Goal: Task Accomplishment & Management: Complete application form

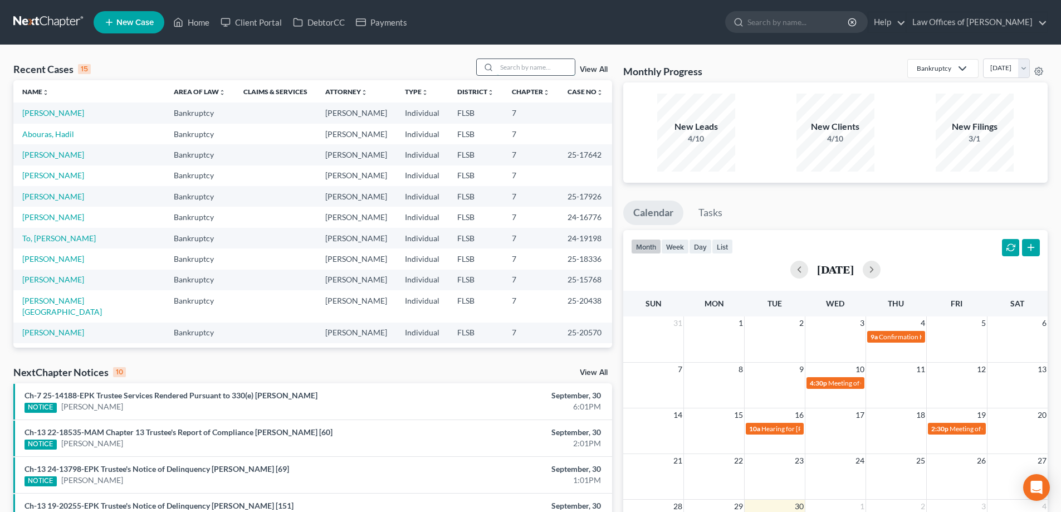
click at [516, 66] on input "search" at bounding box center [536, 67] width 78 height 16
click at [40, 135] on link "Abouras, Hadil" at bounding box center [48, 133] width 52 height 9
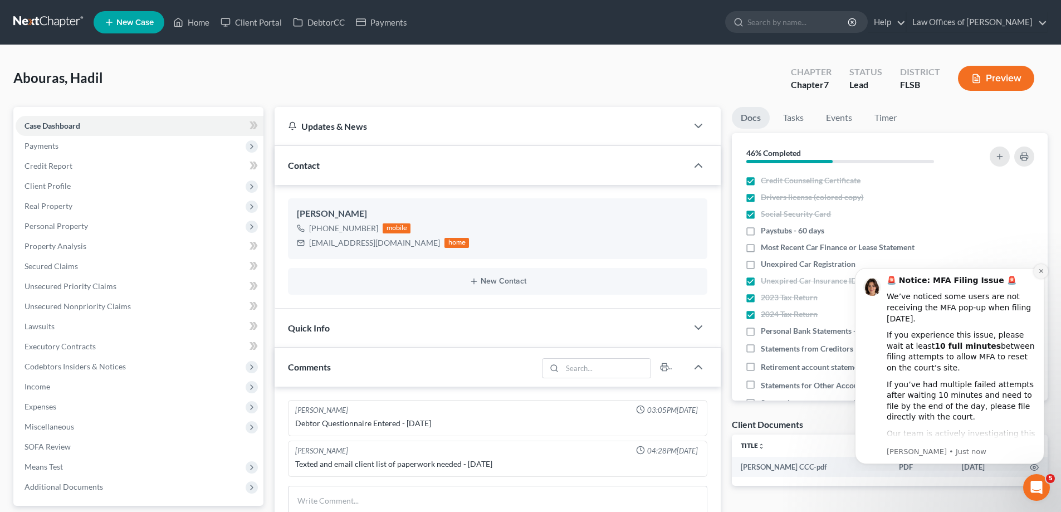
click at [1040, 271] on icon "Dismiss notification" at bounding box center [1041, 271] width 4 height 4
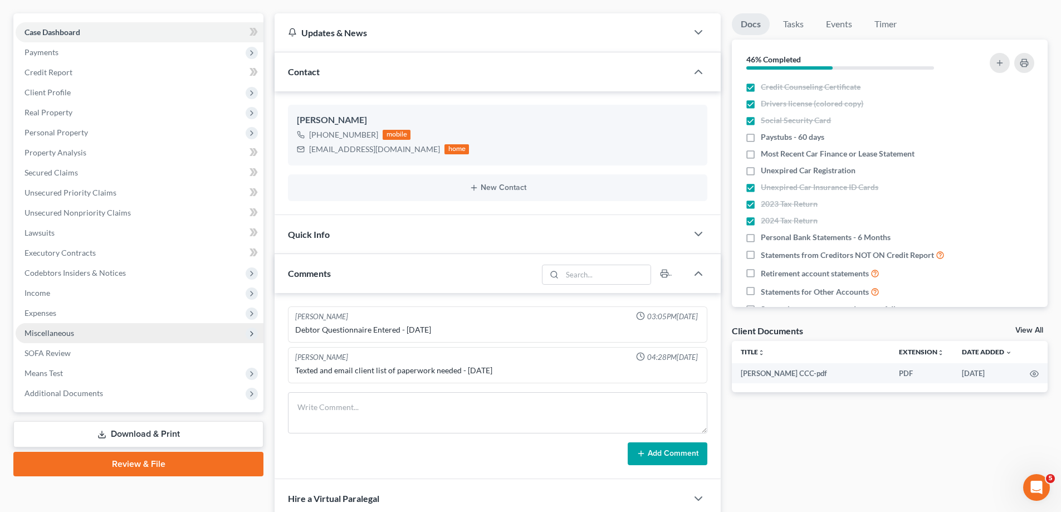
scroll to position [92, 0]
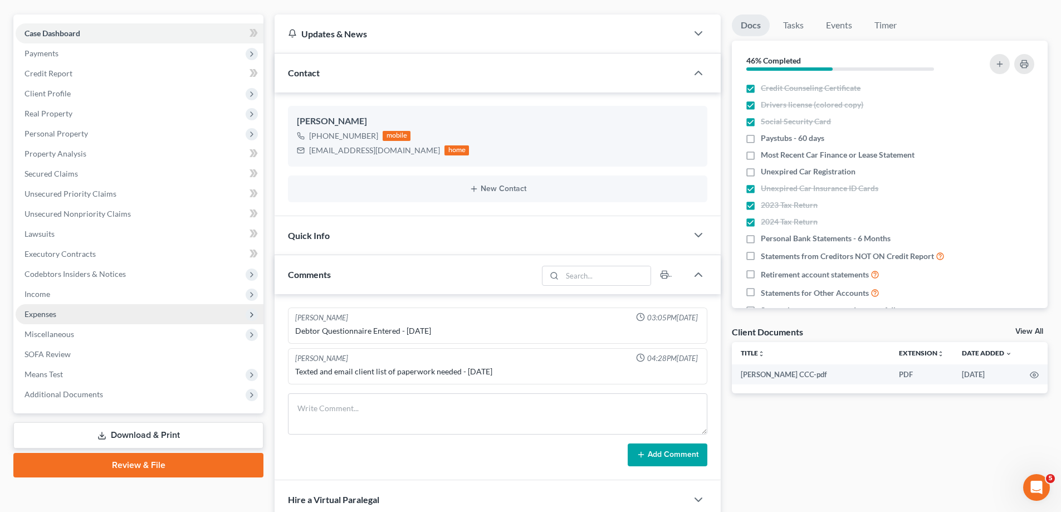
click at [48, 314] on span "Expenses" at bounding box center [41, 313] width 32 height 9
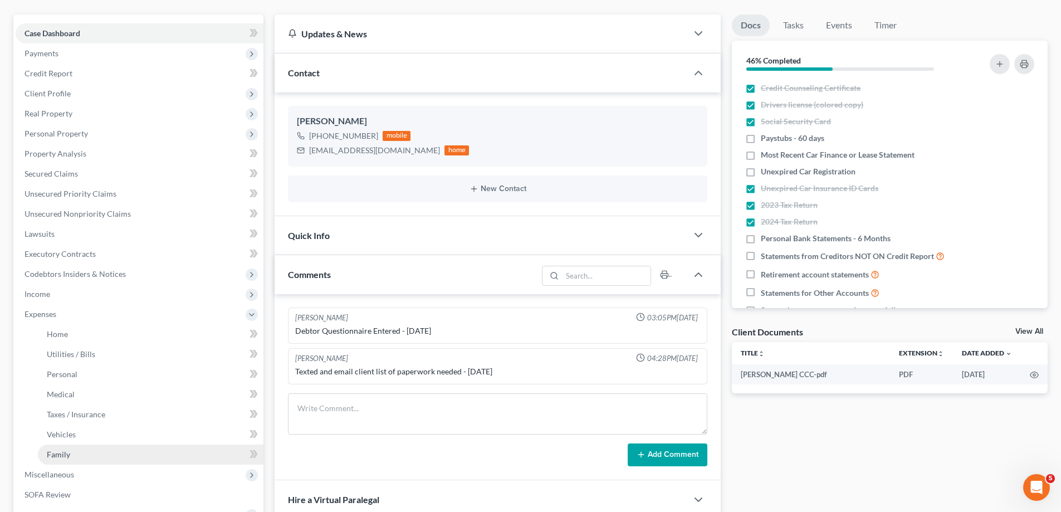
click at [78, 456] on link "Family" at bounding box center [151, 454] width 226 height 20
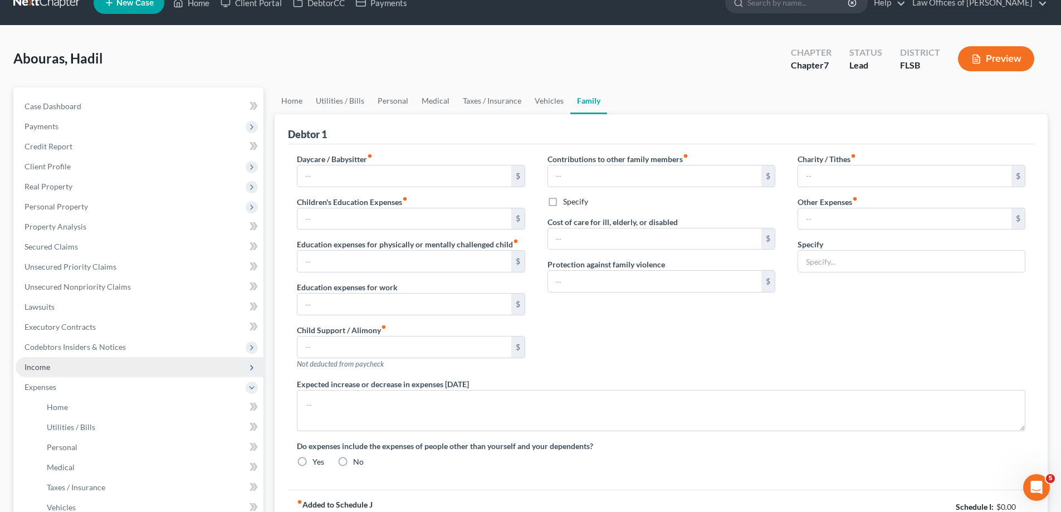
type input "0.00"
type input "3.33"
type input "0.00"
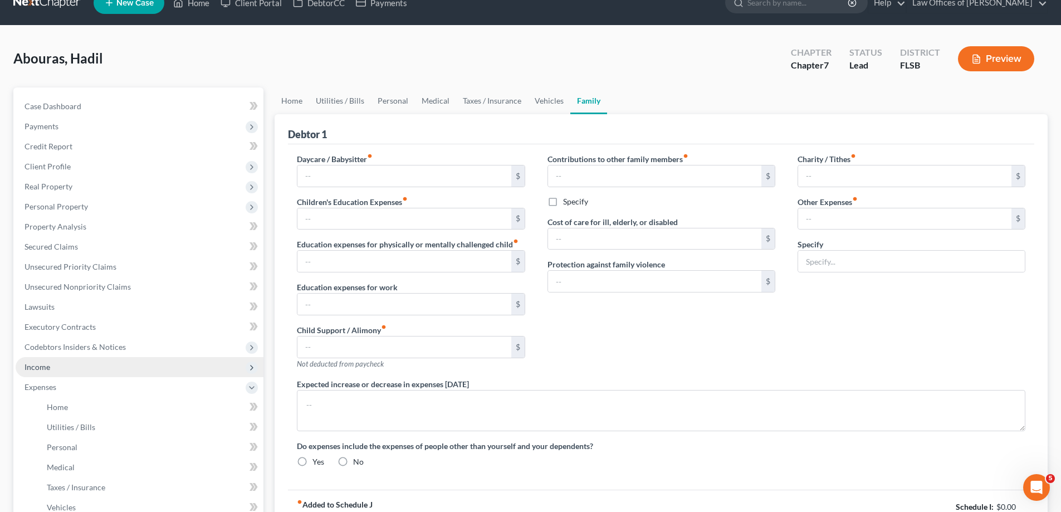
type input "0.00"
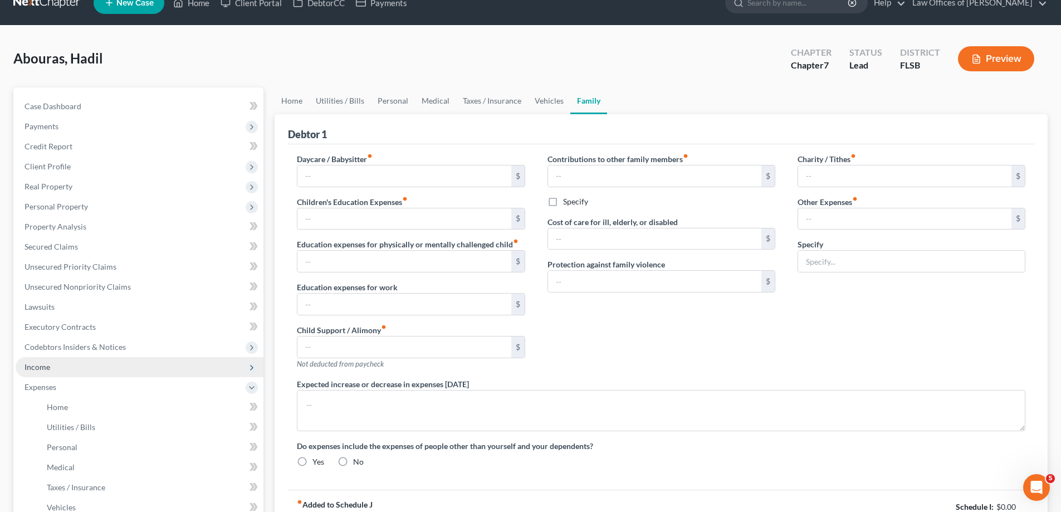
radio input "true"
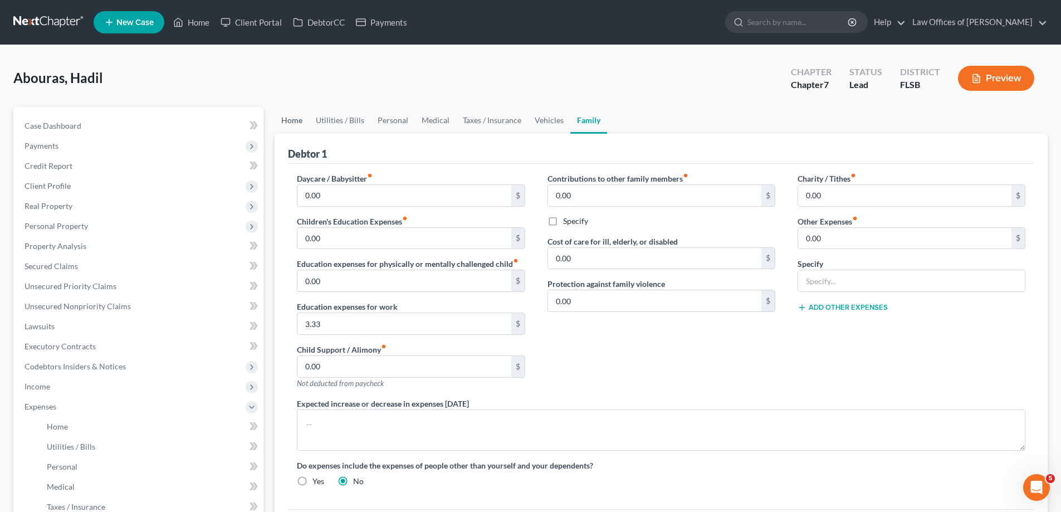
click at [292, 123] on link "Home" at bounding box center [292, 120] width 35 height 27
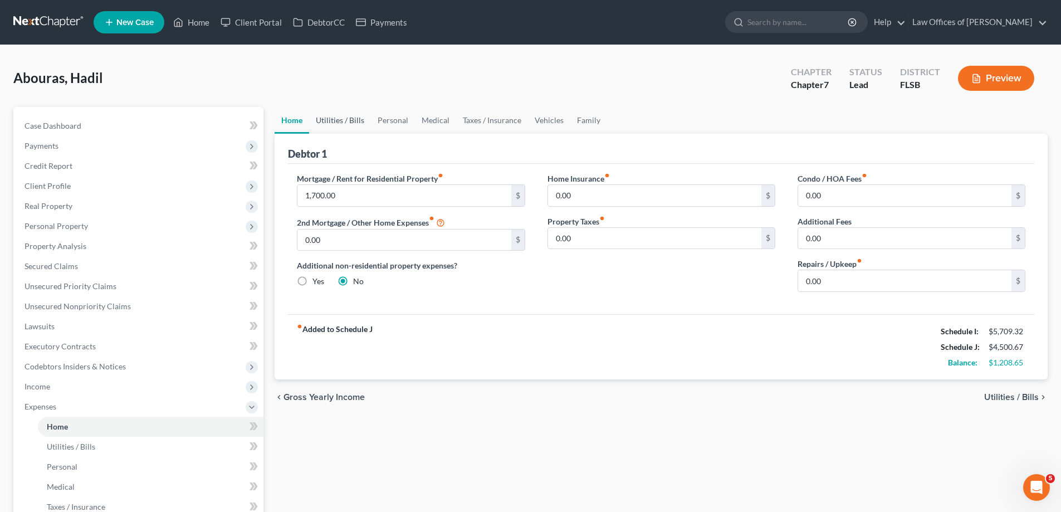
click at [339, 123] on link "Utilities / Bills" at bounding box center [340, 120] width 62 height 27
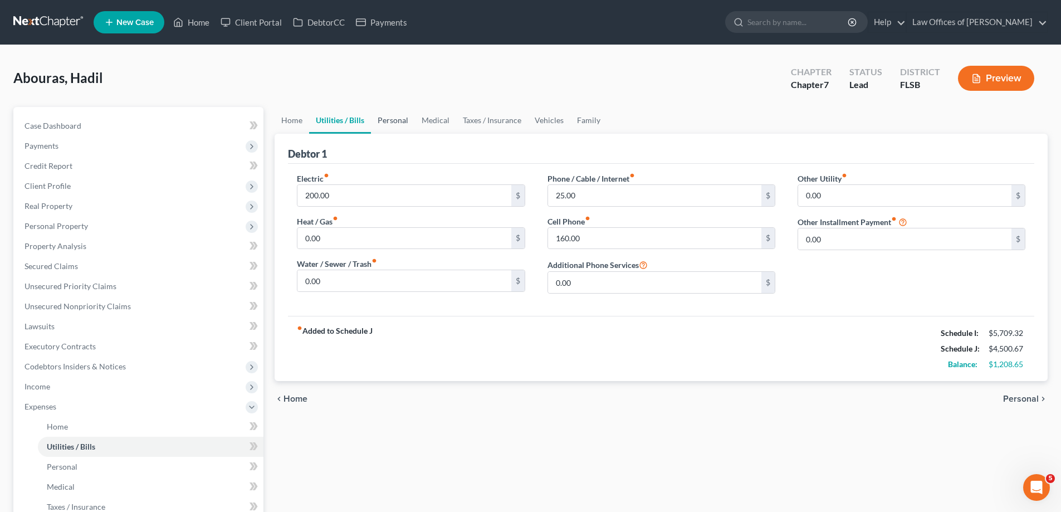
click at [392, 125] on link "Personal" at bounding box center [393, 120] width 44 height 27
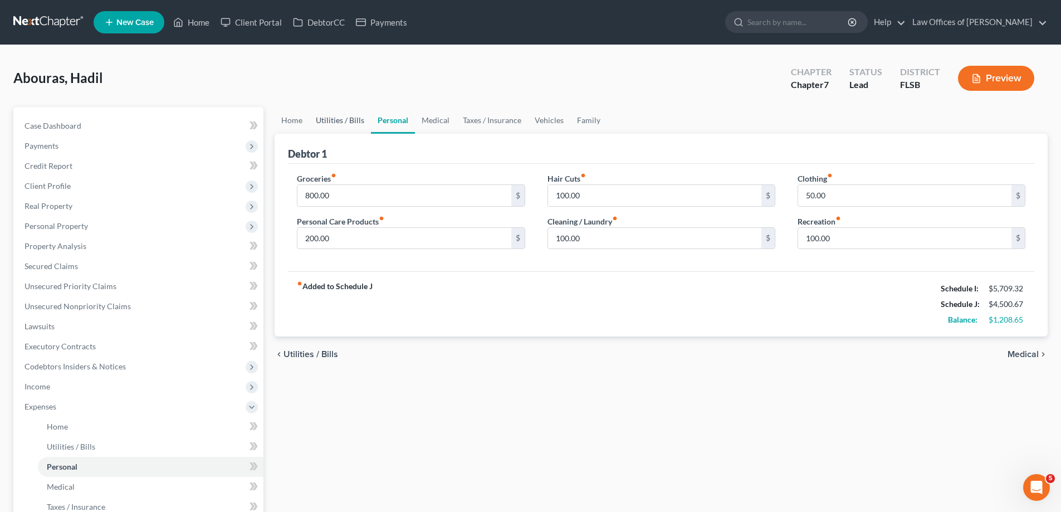
click at [346, 123] on link "Utilities / Bills" at bounding box center [340, 120] width 62 height 27
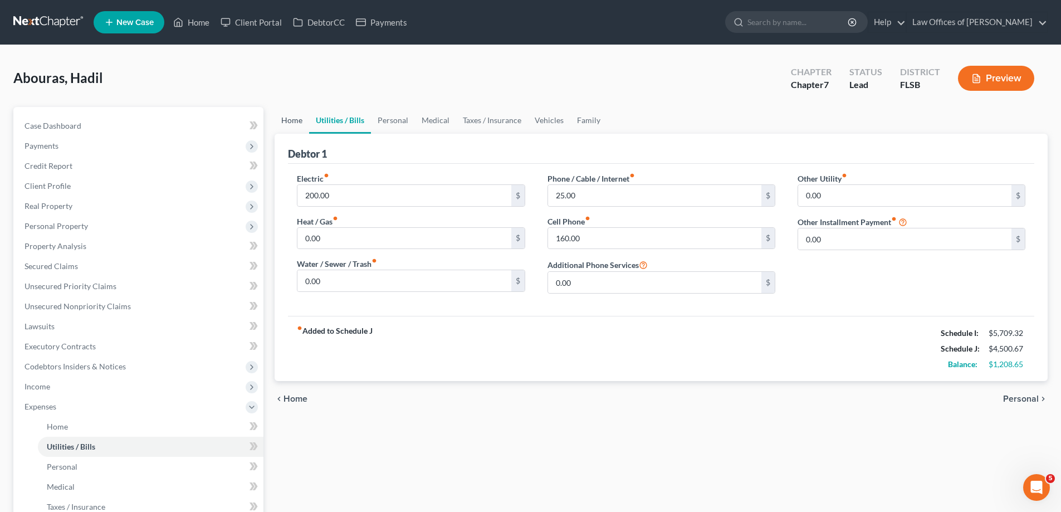
click at [295, 123] on link "Home" at bounding box center [292, 120] width 35 height 27
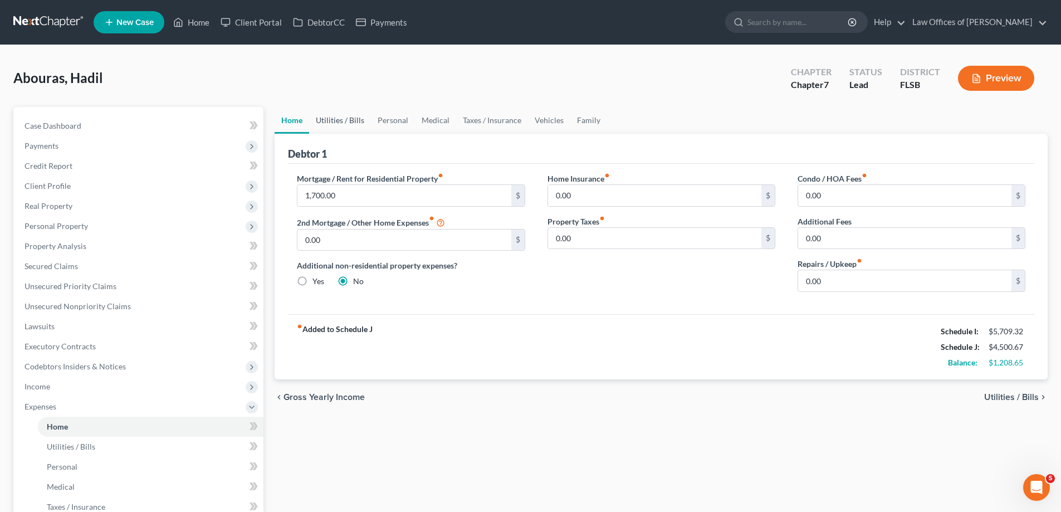
click at [334, 120] on link "Utilities / Bills" at bounding box center [340, 120] width 62 height 27
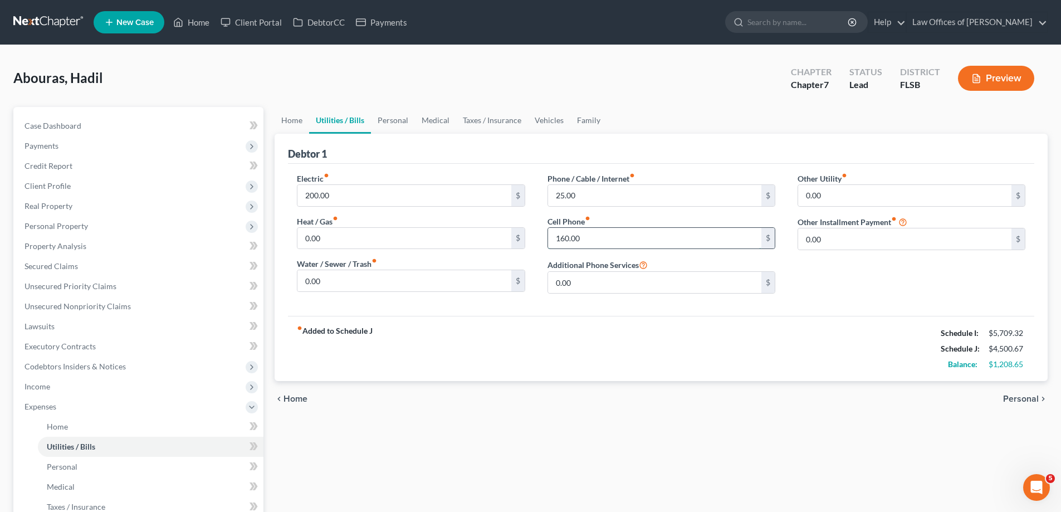
click at [569, 240] on input "160.00" at bounding box center [654, 238] width 213 height 21
click at [568, 239] on input "160.00" at bounding box center [654, 238] width 213 height 21
type input "162.00"
click at [492, 308] on div "Electric fiber_manual_record 200.00 $ Heat / Gas fiber_manual_record 0.00 $ Wat…" at bounding box center [661, 240] width 746 height 152
click at [395, 120] on link "Personal" at bounding box center [393, 120] width 44 height 27
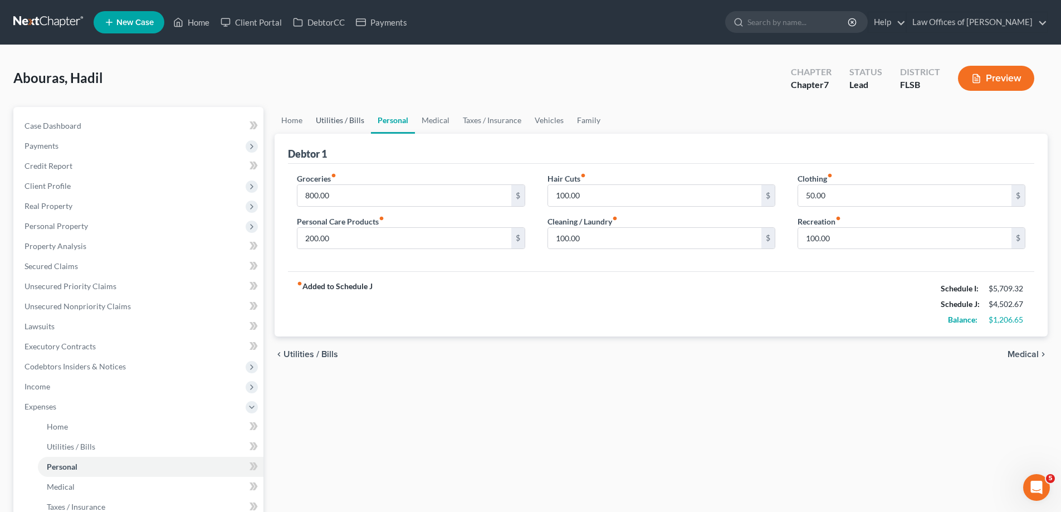
click at [328, 119] on link "Utilities / Bills" at bounding box center [340, 120] width 62 height 27
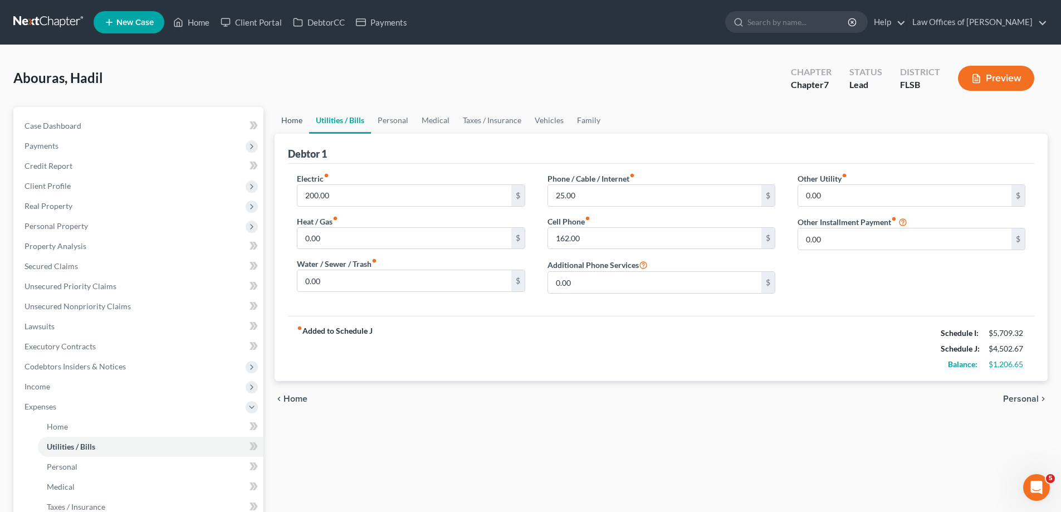
click at [291, 124] on link "Home" at bounding box center [292, 120] width 35 height 27
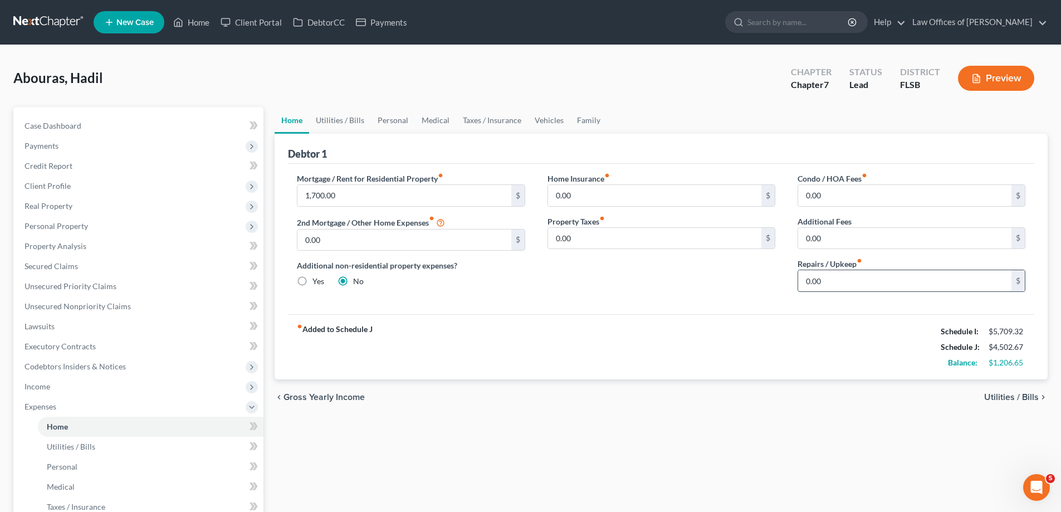
click at [858, 285] on input "0.00" at bounding box center [904, 280] width 213 height 21
type input "50.00"
click at [670, 280] on div "Home Insurance fiber_manual_record 0.00 $ Property Taxes fiber_manual_record 0.…" at bounding box center [661, 237] width 250 height 128
click at [334, 118] on link "Utilities / Bills" at bounding box center [340, 120] width 62 height 27
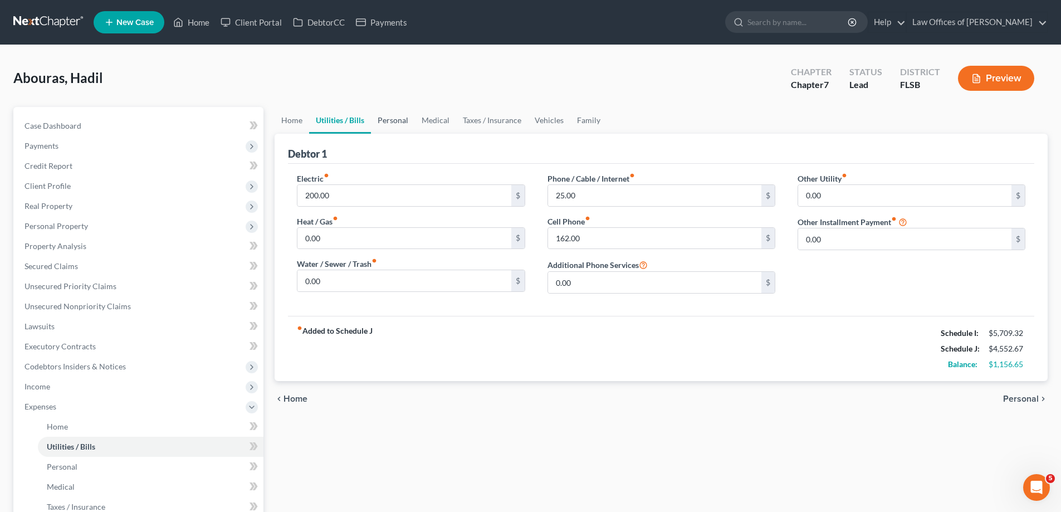
click at [395, 121] on link "Personal" at bounding box center [393, 120] width 44 height 27
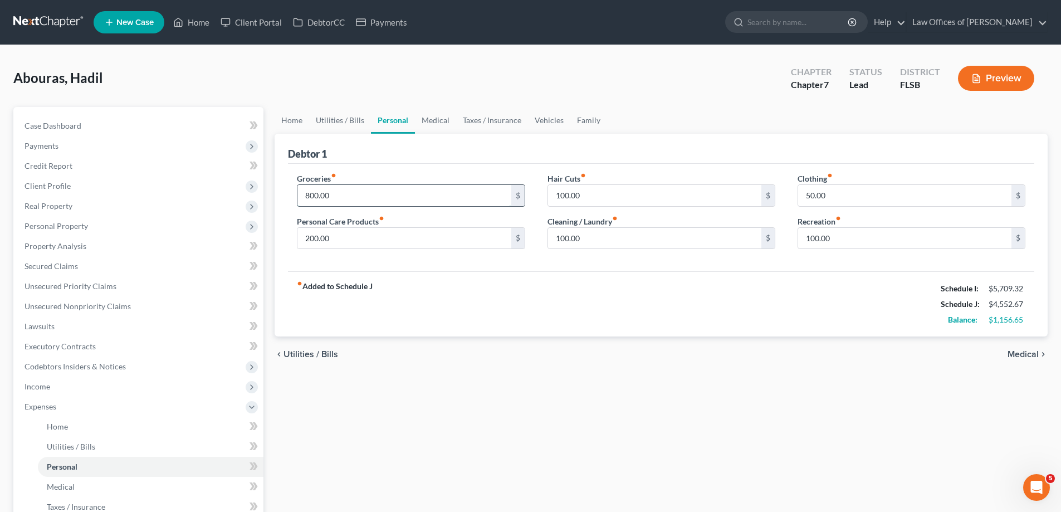
click at [365, 194] on input "800.00" at bounding box center [403, 195] width 213 height 21
type input "1,200.00"
click at [565, 291] on div "fiber_manual_record Added to Schedule J Schedule I: $5,709.32 Schedule J: $4,95…" at bounding box center [661, 303] width 746 height 65
click at [550, 119] on link "Vehicles" at bounding box center [549, 120] width 42 height 27
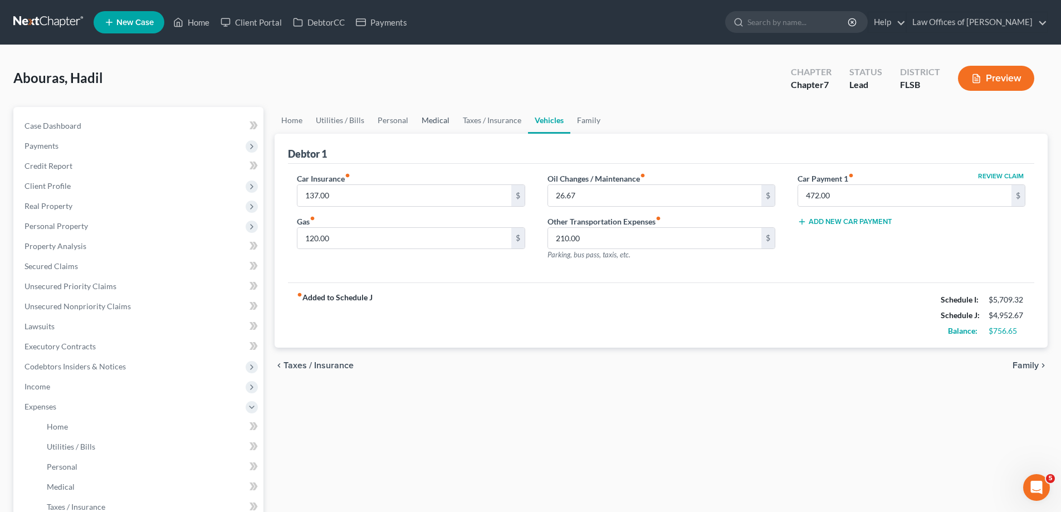
click at [435, 121] on link "Medical" at bounding box center [435, 120] width 41 height 27
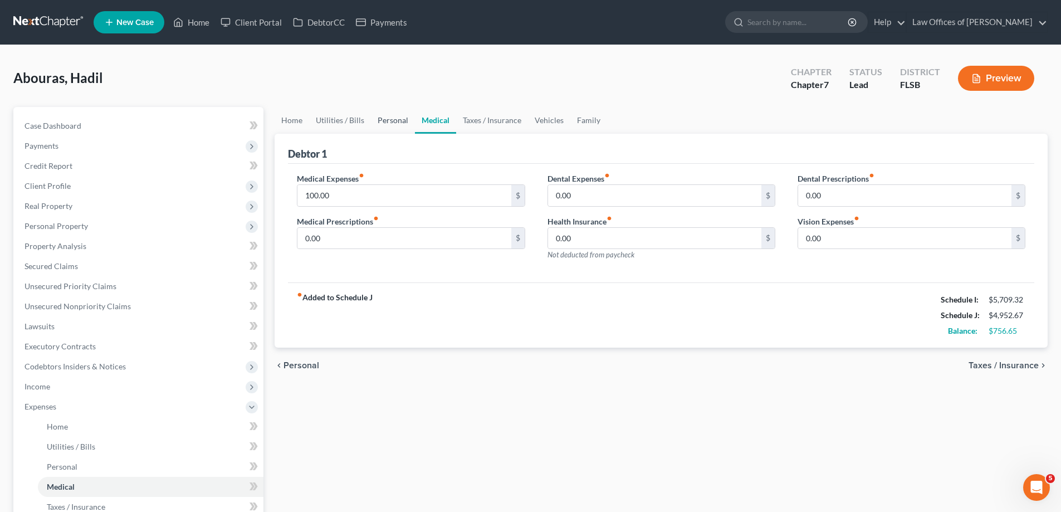
click at [395, 119] on link "Personal" at bounding box center [393, 120] width 44 height 27
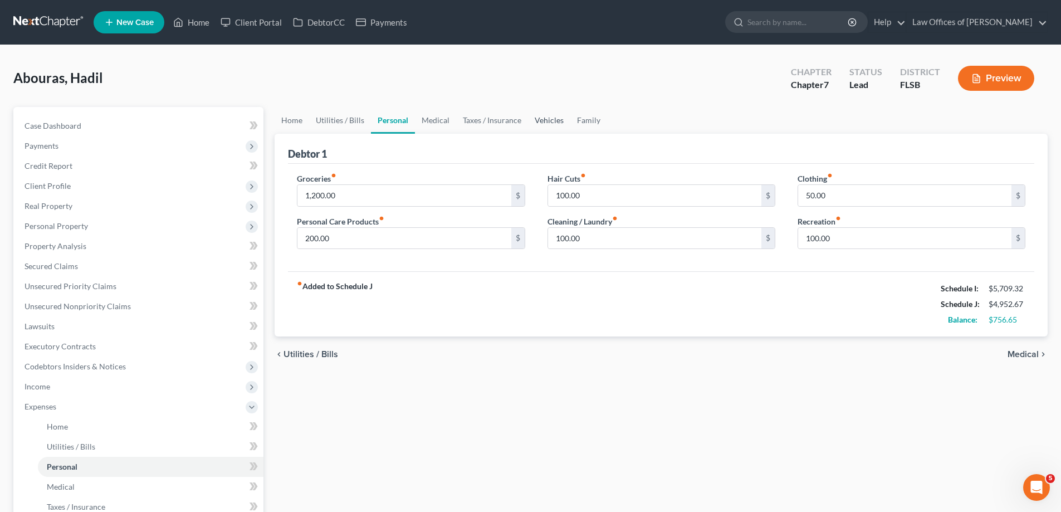
click at [543, 121] on link "Vehicles" at bounding box center [549, 120] width 42 height 27
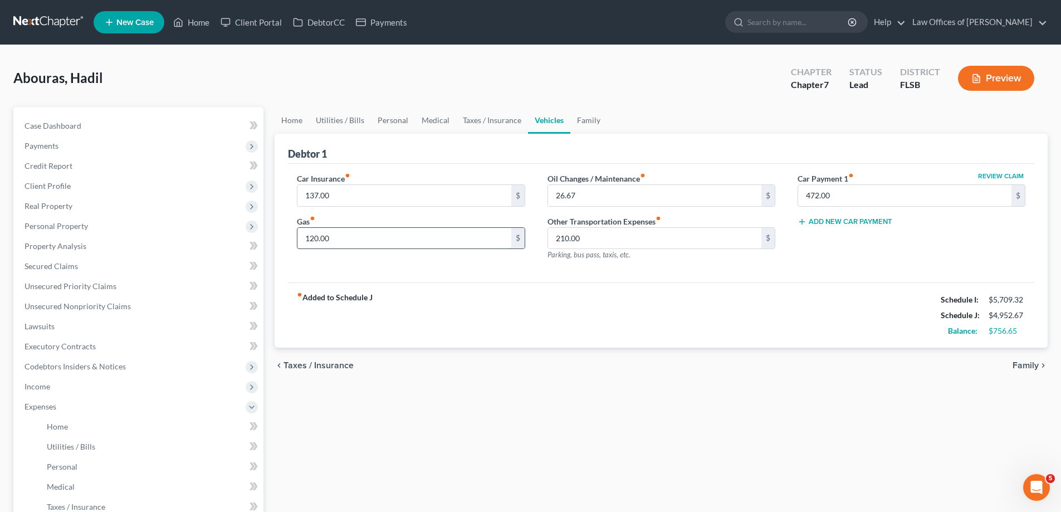
click at [357, 242] on input "120.00" at bounding box center [403, 238] width 213 height 21
click at [346, 241] on input "120.00" at bounding box center [403, 238] width 213 height 21
drag, startPoint x: 358, startPoint y: 237, endPoint x: 260, endPoint y: 240, distance: 98.1
click at [260, 240] on div "Petition Navigation Case Dashboard Payments Invoices Payments Payments Credit R…" at bounding box center [530, 408] width 1045 height 603
type input "200.00"
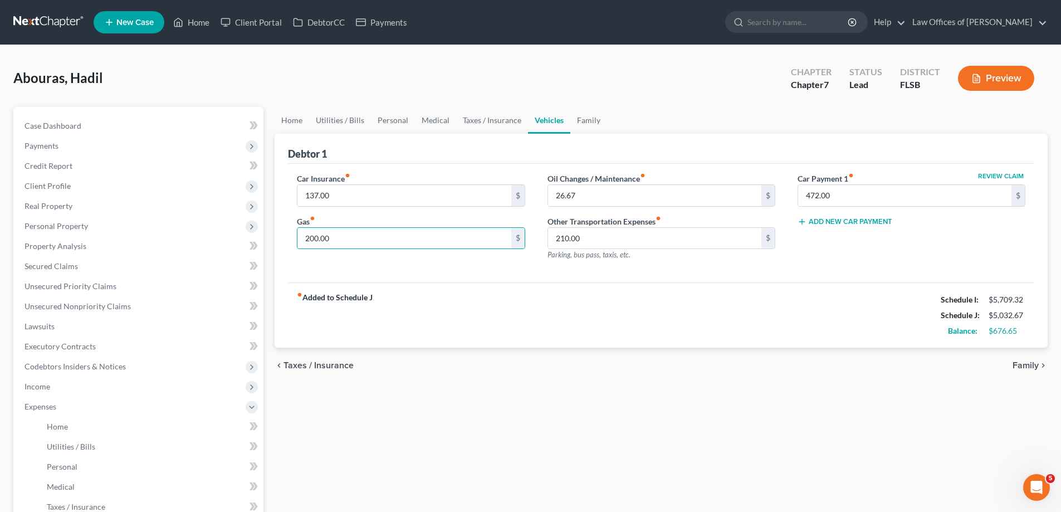
click at [617, 304] on div "fiber_manual_record Added to Schedule J Schedule I: $5,709.32 Schedule J: $5,03…" at bounding box center [661, 314] width 746 height 65
click at [596, 237] on input "210.00" at bounding box center [654, 238] width 213 height 21
type input "250.00"
click at [837, 261] on div "Review Claim Car Payment 1 fiber_manual_record 472.00 $ Add New Car Payment" at bounding box center [911, 221] width 250 height 97
click at [593, 196] on input "26.67" at bounding box center [654, 195] width 213 height 21
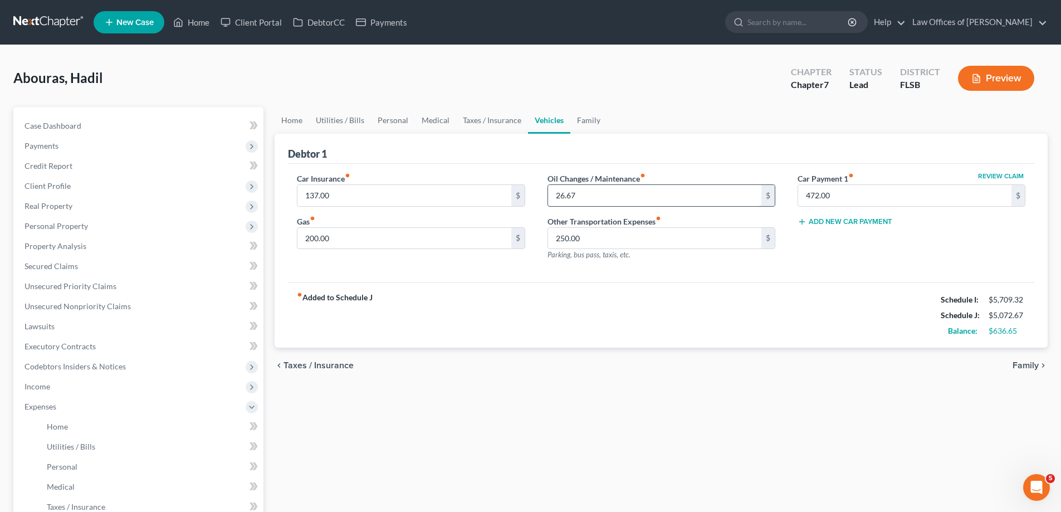
click at [597, 194] on input "26.67" at bounding box center [654, 195] width 213 height 21
drag, startPoint x: 594, startPoint y: 192, endPoint x: 524, endPoint y: 192, distance: 70.2
click at [530, 192] on div "Car Insurance fiber_manual_record 137.00 $ Gas fiber_manual_record 200.00 $ Oil…" at bounding box center [661, 221] width 751 height 97
type input "60.00"
click at [463, 159] on div "Debtor 1" at bounding box center [661, 149] width 746 height 30
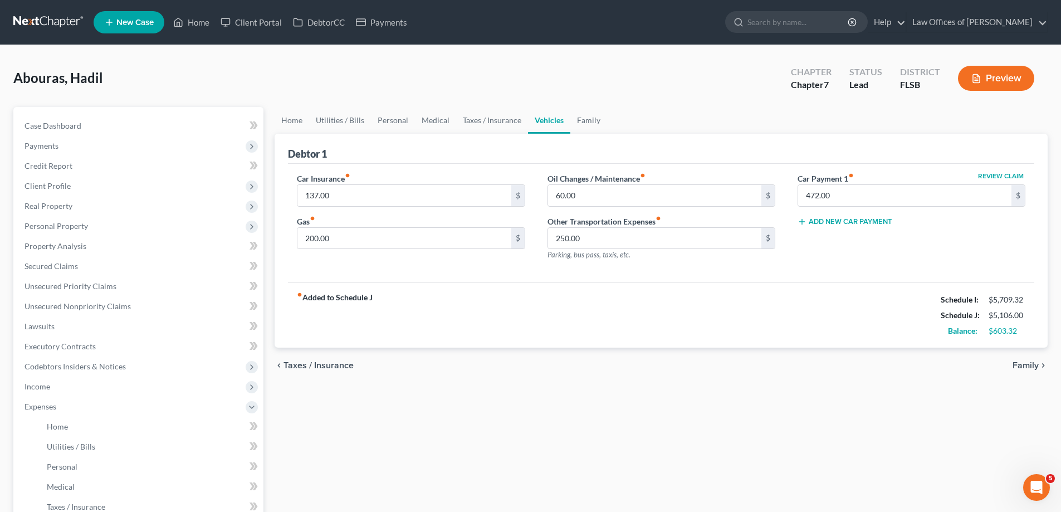
click at [741, 321] on div "fiber_manual_record Added to Schedule J Schedule I: $5,709.32 Schedule J: $5,10…" at bounding box center [661, 314] width 746 height 65
click at [487, 117] on link "Taxes / Insurance" at bounding box center [492, 120] width 72 height 27
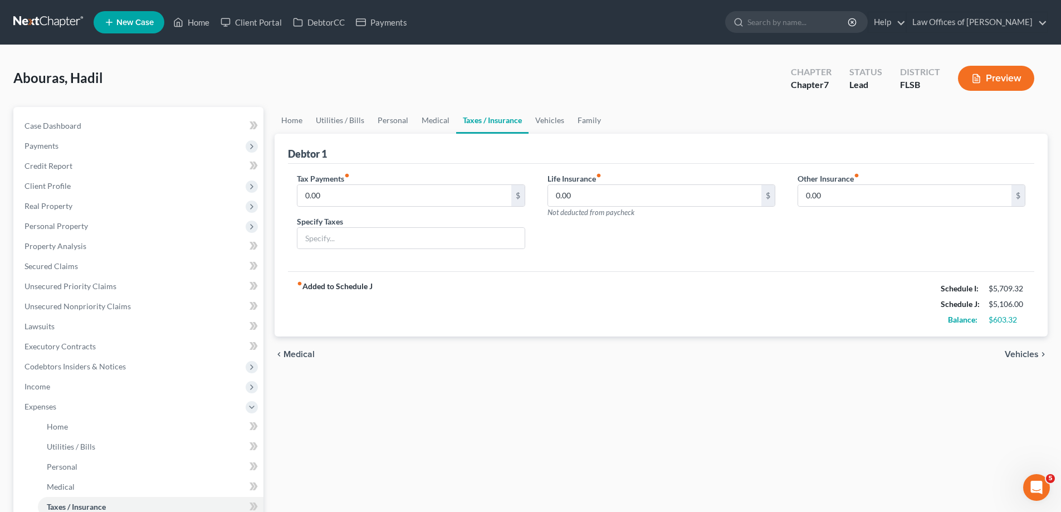
drag, startPoint x: 561, startPoint y: 260, endPoint x: 536, endPoint y: 246, distance: 27.9
drag, startPoint x: 536, startPoint y: 246, endPoint x: 563, endPoint y: 286, distance: 47.4
click at [564, 285] on div "fiber_manual_record Added to Schedule J Schedule I: $5,709.32 Schedule J: $5,10…" at bounding box center [661, 303] width 746 height 65
click at [597, 199] on input "0.00" at bounding box center [654, 195] width 213 height 21
click at [436, 118] on link "Medical" at bounding box center [435, 120] width 41 height 27
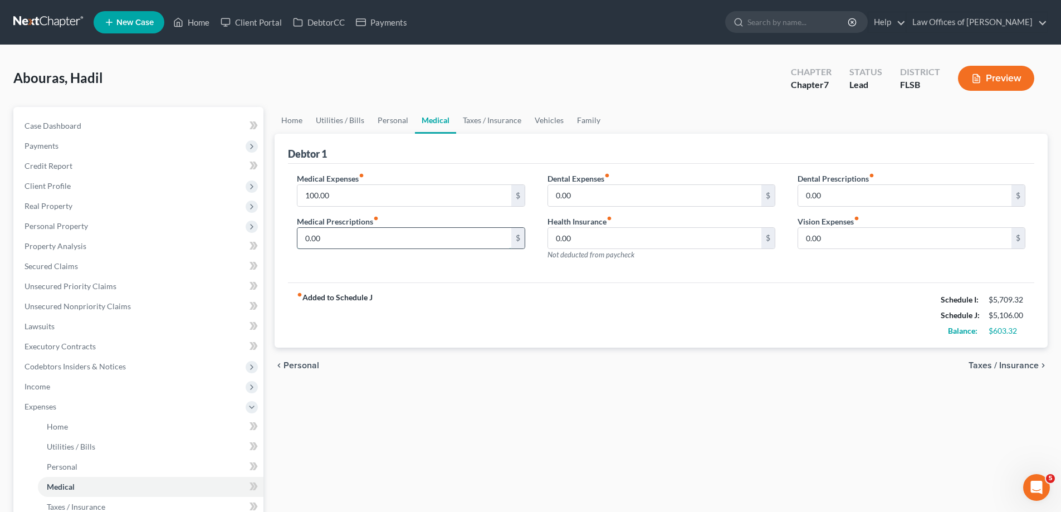
click at [423, 248] on input "0.00" at bounding box center [403, 238] width 213 height 21
click at [357, 237] on input "0.00" at bounding box center [403, 238] width 213 height 21
type input "0"
type input "8"
type input "100.00"
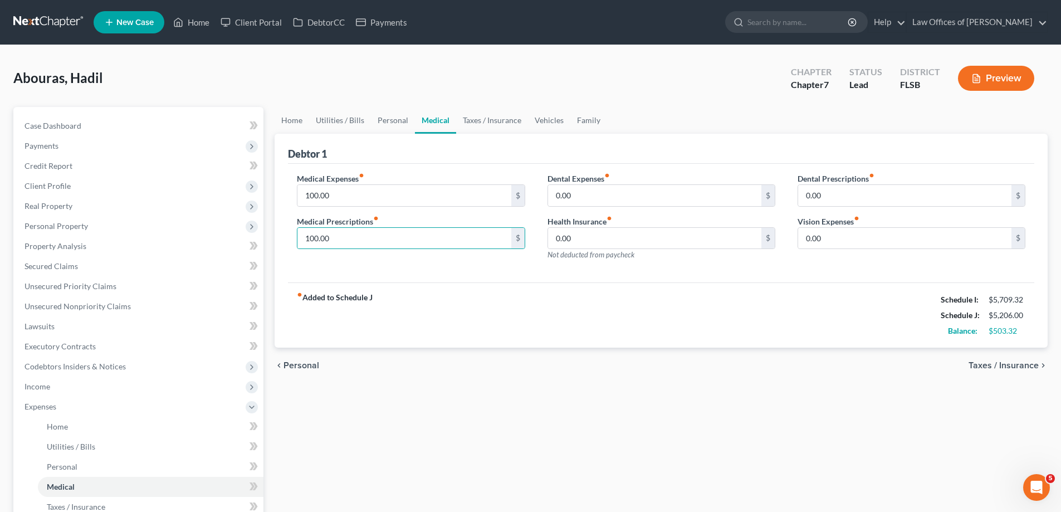
click at [502, 281] on div "Medical Expenses fiber_manual_record 100.00 $ Medical Prescriptions fiber_manua…" at bounding box center [661, 223] width 746 height 119
click at [358, 196] on input "100.00" at bounding box center [403, 195] width 213 height 21
click at [358, 195] on input "100.00" at bounding box center [403, 195] width 213 height 21
click at [347, 196] on input "100.00" at bounding box center [403, 195] width 213 height 21
click at [383, 193] on input "100.00" at bounding box center [403, 195] width 213 height 21
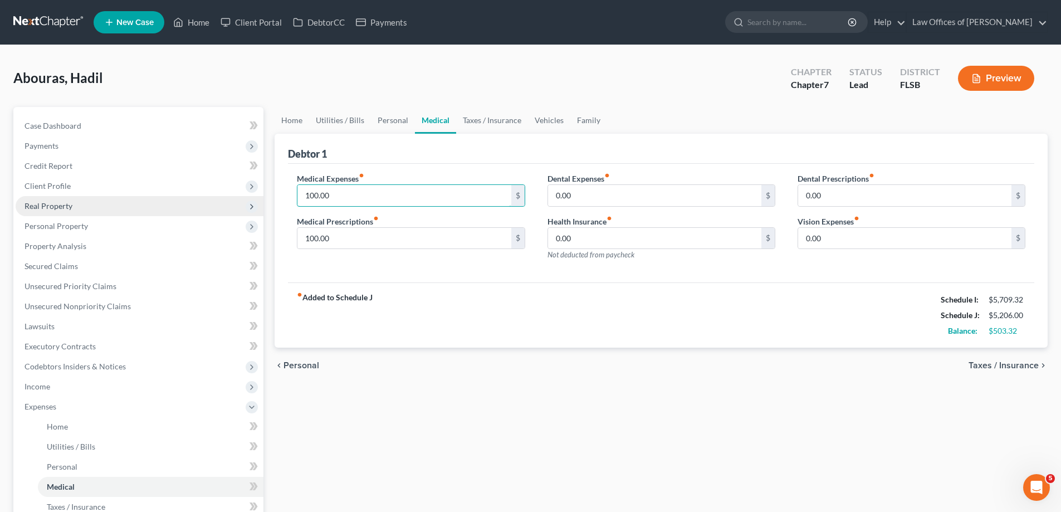
drag, startPoint x: 334, startPoint y: 193, endPoint x: 222, endPoint y: 198, distance: 111.5
click at [250, 197] on div "Petition Navigation Case Dashboard Payments Invoices Payments Payments Credit R…" at bounding box center [530, 408] width 1045 height 603
type input "160.00"
click at [750, 280] on div "Medical Expenses fiber_manual_record 160.00 $ Medical Prescriptions fiber_manua…" at bounding box center [661, 223] width 746 height 119
click at [613, 190] on input "0.00" at bounding box center [654, 195] width 213 height 21
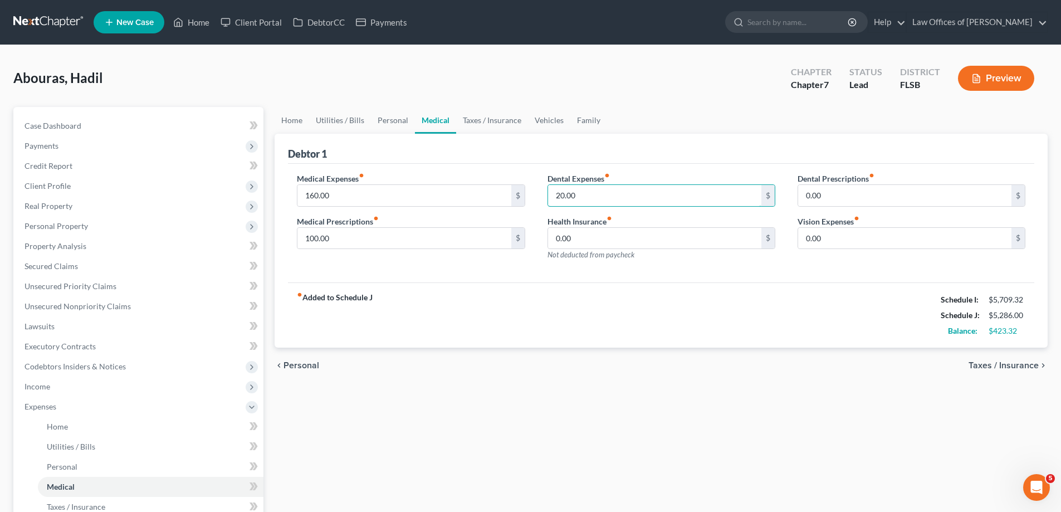
type input "20.00"
click at [783, 268] on div "Dental Expenses fiber_manual_record 20.00 $ Health Insurance fiber_manual_recor…" at bounding box center [661, 221] width 250 height 97
click at [840, 192] on input "0.00" at bounding box center [904, 195] width 213 height 21
click at [843, 232] on input "0.00" at bounding box center [904, 238] width 213 height 21
click at [844, 236] on input "0.00" at bounding box center [904, 238] width 213 height 21
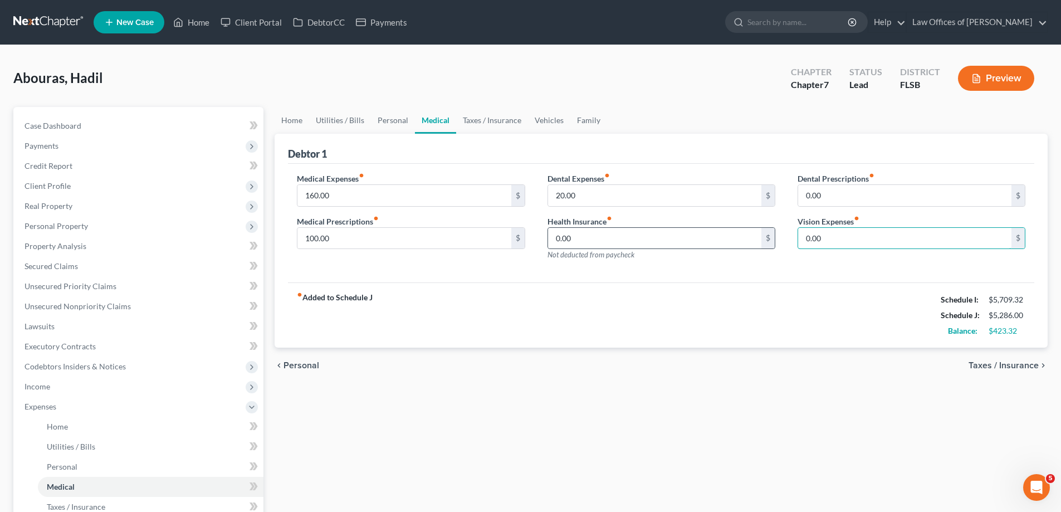
drag, startPoint x: 839, startPoint y: 238, endPoint x: 766, endPoint y: 242, distance: 73.0
click at [789, 241] on div "Dental Prescriptions fiber_manual_record 0.00 $ Vision Expenses fiber_manual_re…" at bounding box center [911, 221] width 250 height 97
type input "41.00"
click at [765, 286] on div "fiber_manual_record Added to Schedule J Schedule I: $5,709.32 Schedule J: $5,32…" at bounding box center [661, 314] width 746 height 65
click at [855, 201] on input "0.00" at bounding box center [904, 195] width 213 height 21
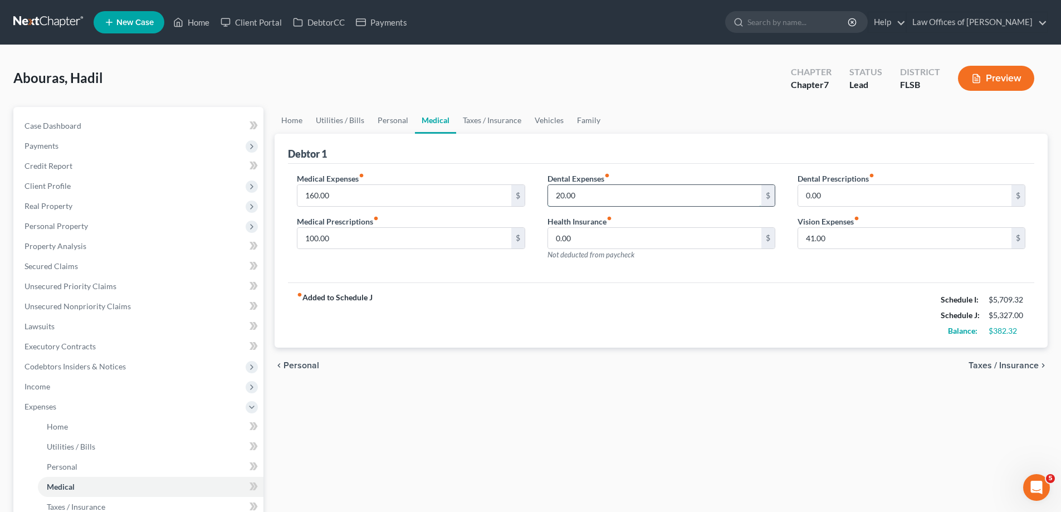
click at [614, 193] on input "20.00" at bounding box center [654, 195] width 213 height 21
click at [607, 200] on input "20.00" at bounding box center [654, 195] width 213 height 21
drag, startPoint x: 628, startPoint y: 196, endPoint x: 522, endPoint y: 198, distance: 105.9
click at [539, 196] on div "Dental Expenses fiber_manual_record 20.00 $ Health Insurance fiber_manual_recor…" at bounding box center [661, 221] width 250 height 97
click at [605, 194] on input "20.00" at bounding box center [654, 195] width 213 height 21
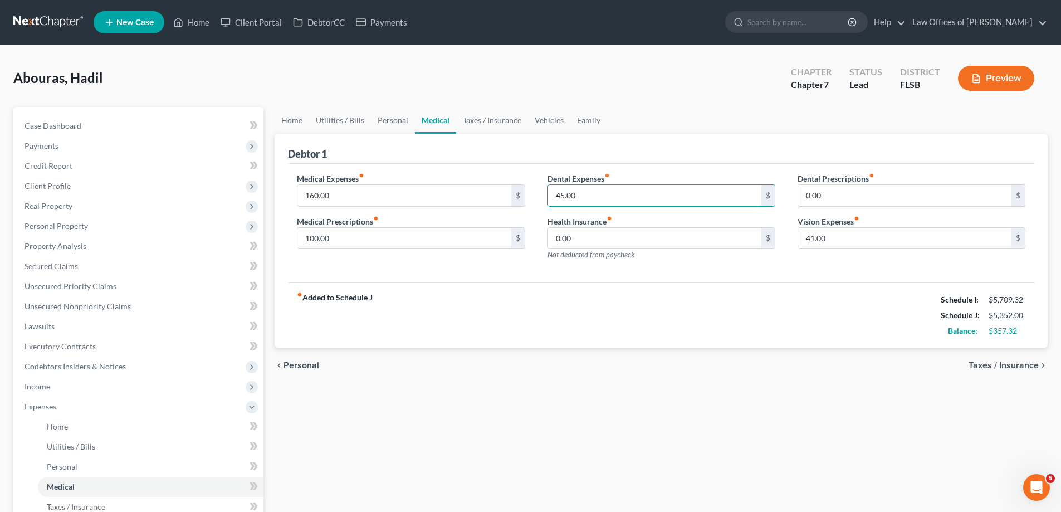
type input "45.00"
click at [754, 279] on div "Medical Expenses fiber_manual_record 160.00 $ Medical Prescriptions fiber_manua…" at bounding box center [661, 223] width 746 height 119
click at [688, 286] on div "fiber_manual_record Added to Schedule J Schedule I: $5,709.32 Schedule J: $5,35…" at bounding box center [661, 314] width 746 height 65
click at [380, 124] on link "Personal" at bounding box center [393, 120] width 44 height 27
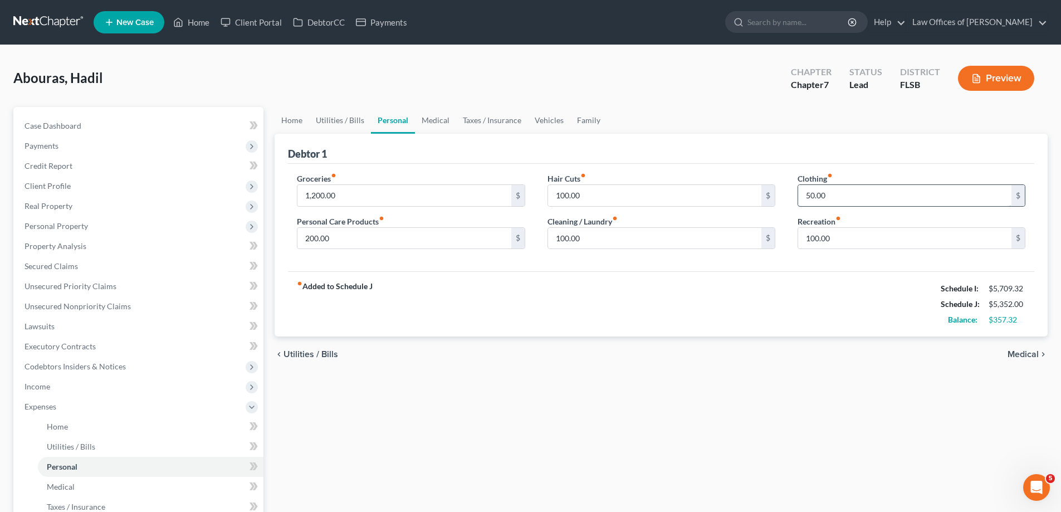
click at [847, 198] on input "50.00" at bounding box center [904, 195] width 213 height 21
type input "8"
click at [531, 267] on div "Groceries fiber_manual_record 1,200.00 $ Personal Care Products fiber_manual_re…" at bounding box center [661, 218] width 746 height 108
click at [519, 167] on div "Groceries fiber_manual_record 1,200.00 $ Personal Care Products fiber_manual_re…" at bounding box center [661, 218] width 746 height 108
click at [853, 198] on input "100.00" at bounding box center [904, 195] width 213 height 21
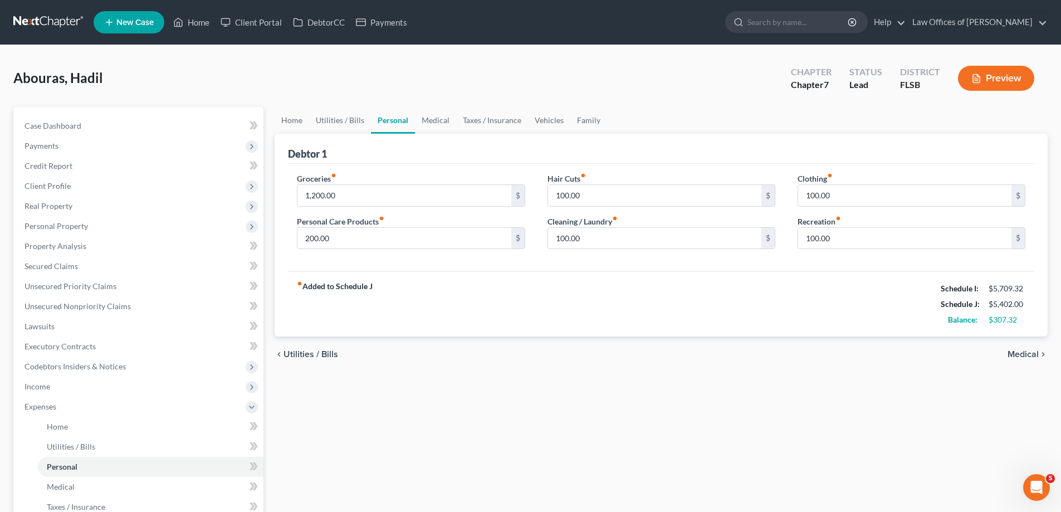
click at [775, 277] on div "fiber_manual_record Added to Schedule J Schedule I: $5,709.32 Schedule J: $5,40…" at bounding box center [661, 303] width 746 height 65
click at [842, 196] on input "100.00" at bounding box center [904, 195] width 213 height 21
type input "150.00"
click at [727, 154] on div "Debtor 1" at bounding box center [661, 149] width 746 height 30
click at [602, 196] on input "100.00" at bounding box center [654, 195] width 213 height 21
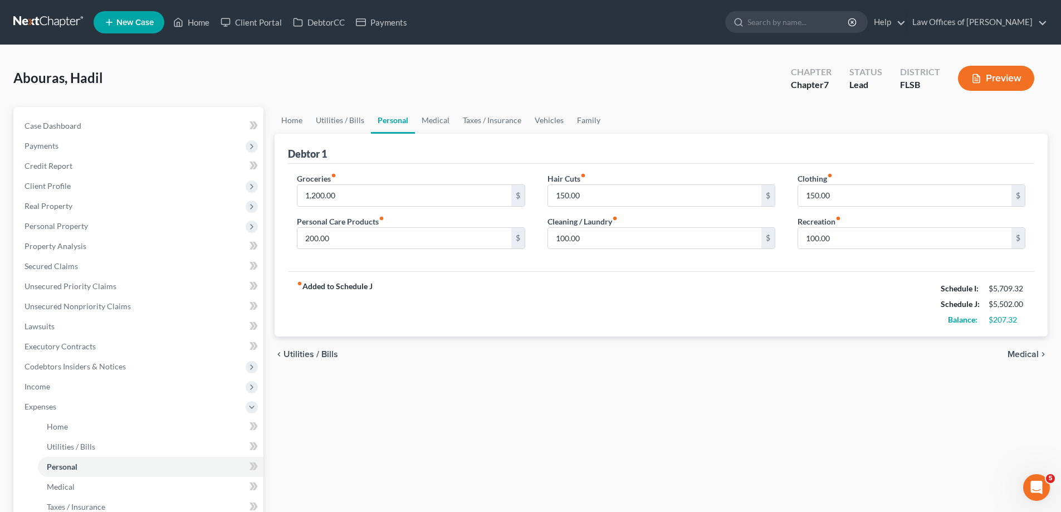
click at [737, 273] on div "fiber_manual_record Added to Schedule J Schedule I: $5,709.32 Schedule J: $5,50…" at bounding box center [661, 303] width 746 height 65
click at [587, 193] on input "150.00" at bounding box center [654, 195] width 213 height 21
type input "200.00"
click at [724, 291] on div "fiber_manual_record Added to Schedule J Schedule I: $5,709.32 Schedule J: $5,55…" at bounding box center [661, 303] width 746 height 65
click at [348, 120] on link "Utilities / Bills" at bounding box center [340, 120] width 62 height 27
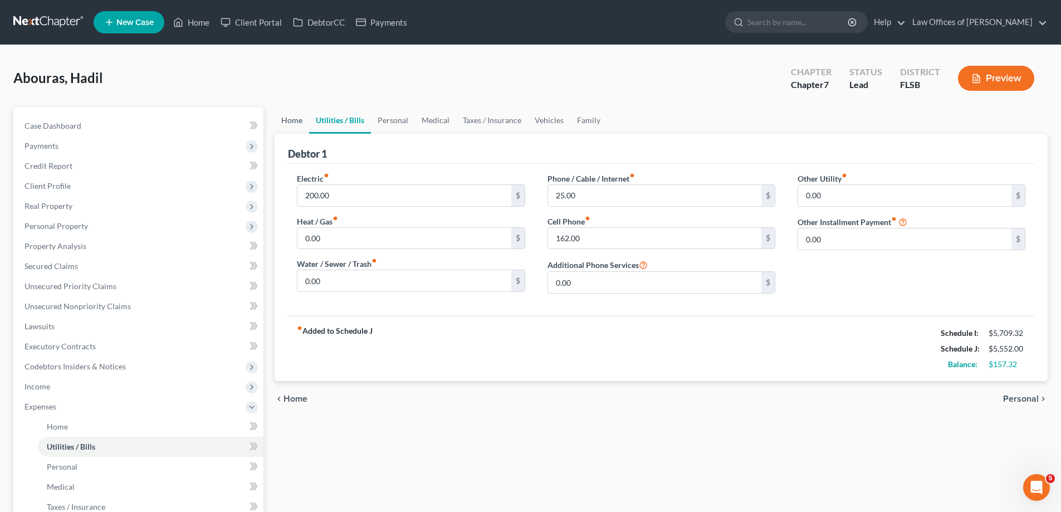
click at [286, 122] on link "Home" at bounding box center [292, 120] width 35 height 27
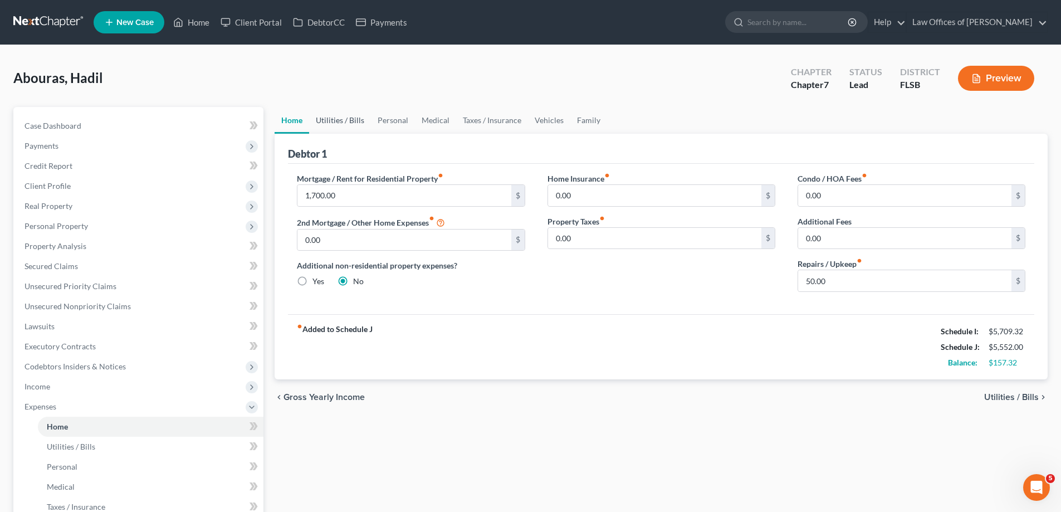
click at [336, 127] on link "Utilities / Bills" at bounding box center [340, 120] width 62 height 27
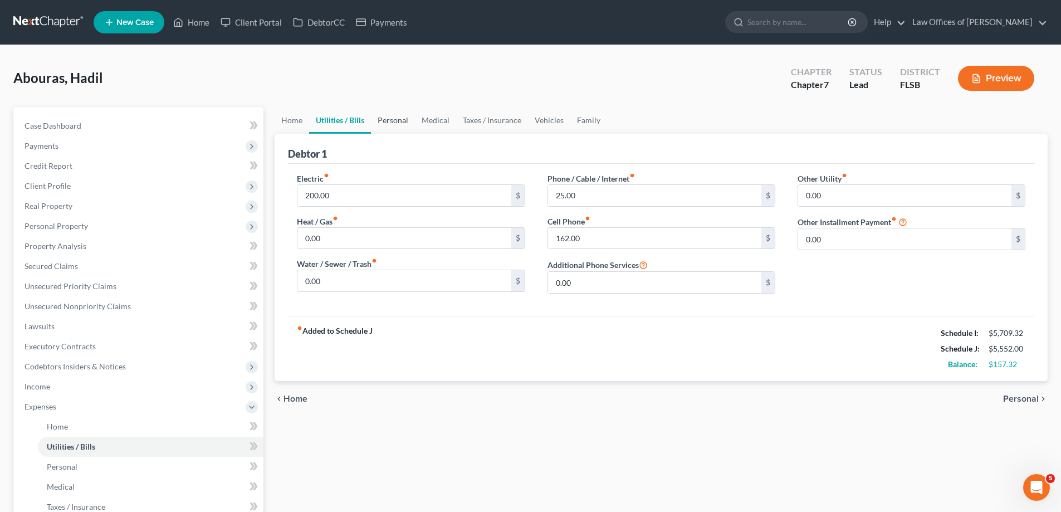
click at [403, 121] on link "Personal" at bounding box center [393, 120] width 44 height 27
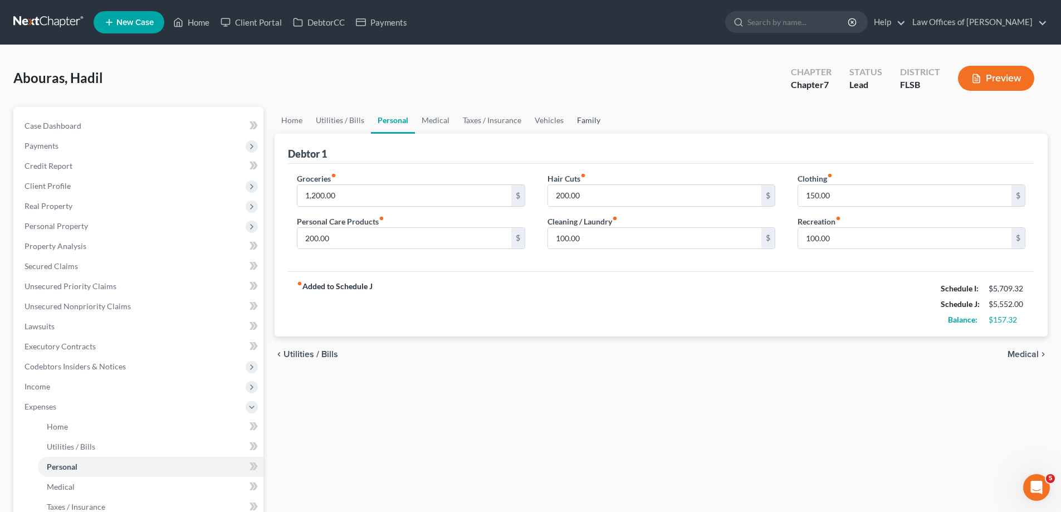
click at [590, 121] on link "Family" at bounding box center [588, 120] width 37 height 27
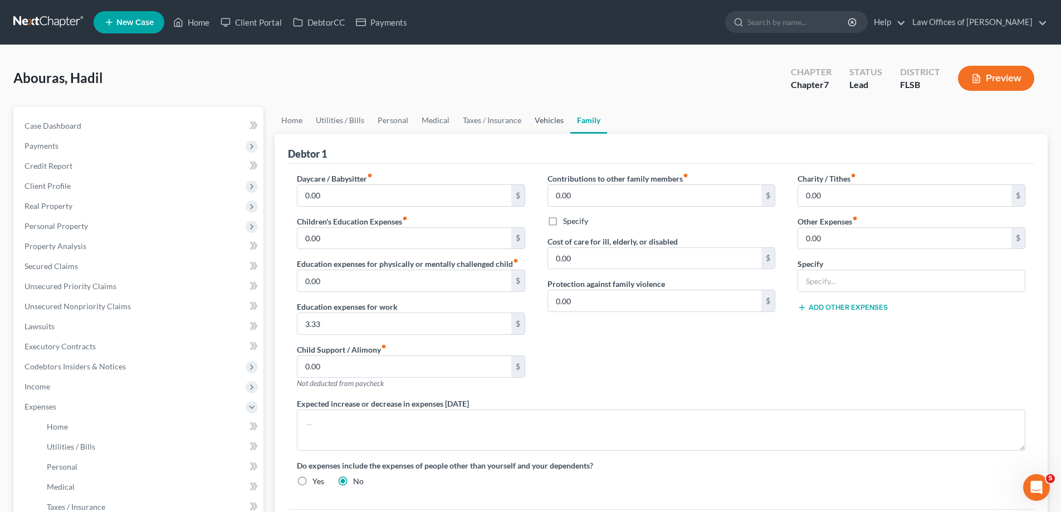
click at [555, 120] on link "Vehicles" at bounding box center [549, 120] width 42 height 27
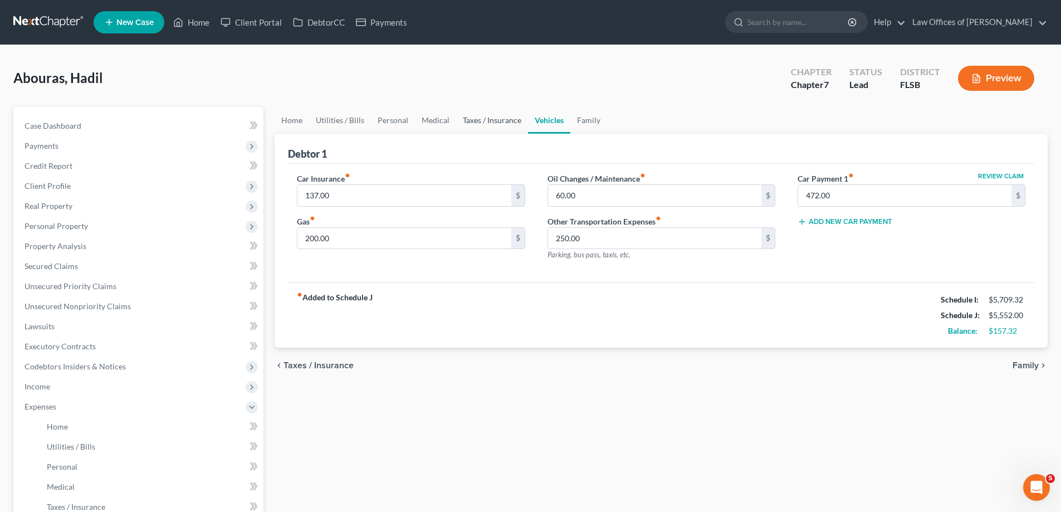
click at [480, 125] on link "Taxes / Insurance" at bounding box center [492, 120] width 72 height 27
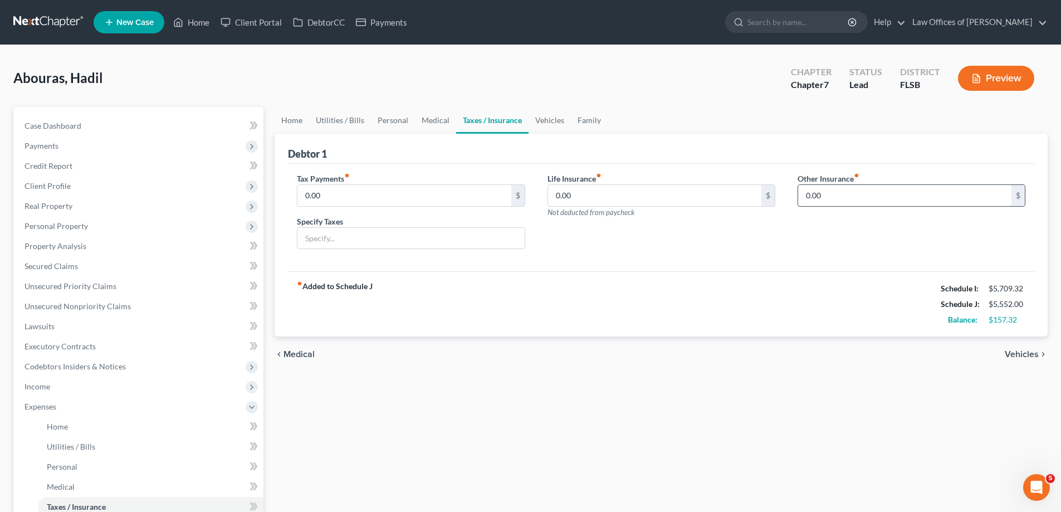
click at [837, 199] on input "0.00" at bounding box center [904, 195] width 213 height 21
type input "40.00"
click at [846, 218] on input "text" at bounding box center [911, 226] width 227 height 21
type input "pet insurance"
click at [788, 397] on div "Home Utilities / Bills Personal Medical Taxes / Insurance Vehicles Family Debto…" at bounding box center [661, 408] width 784 height 603
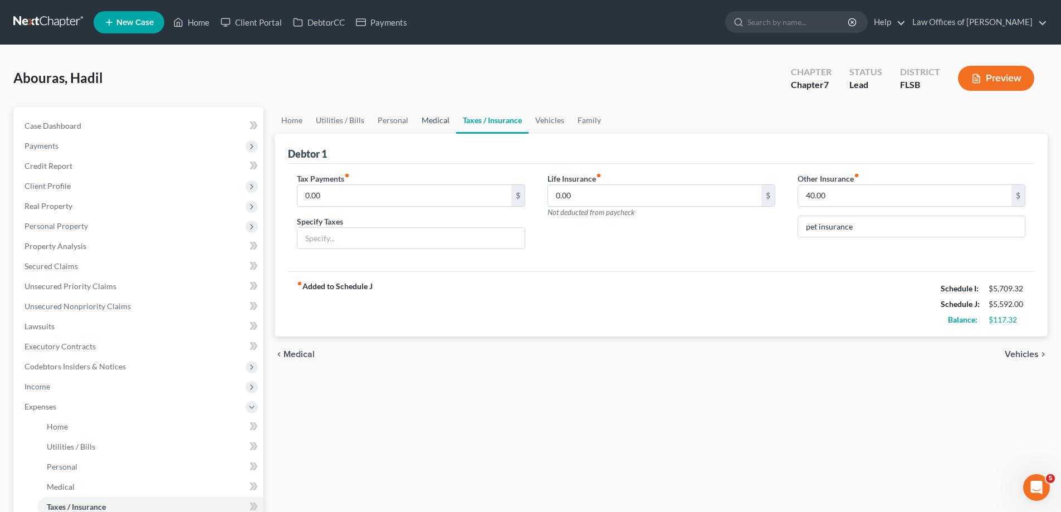
click at [439, 121] on link "Medical" at bounding box center [435, 120] width 41 height 27
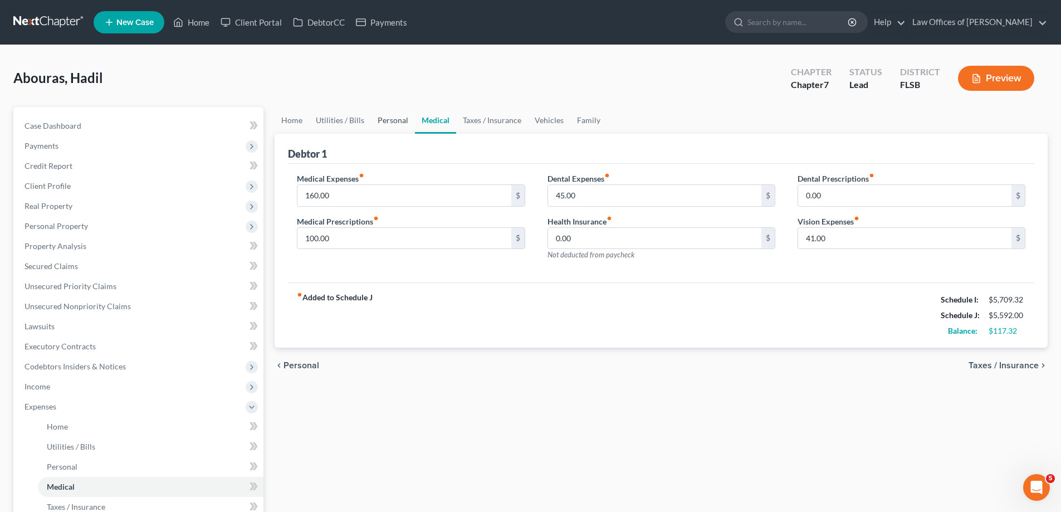
click at [398, 116] on link "Personal" at bounding box center [393, 120] width 44 height 27
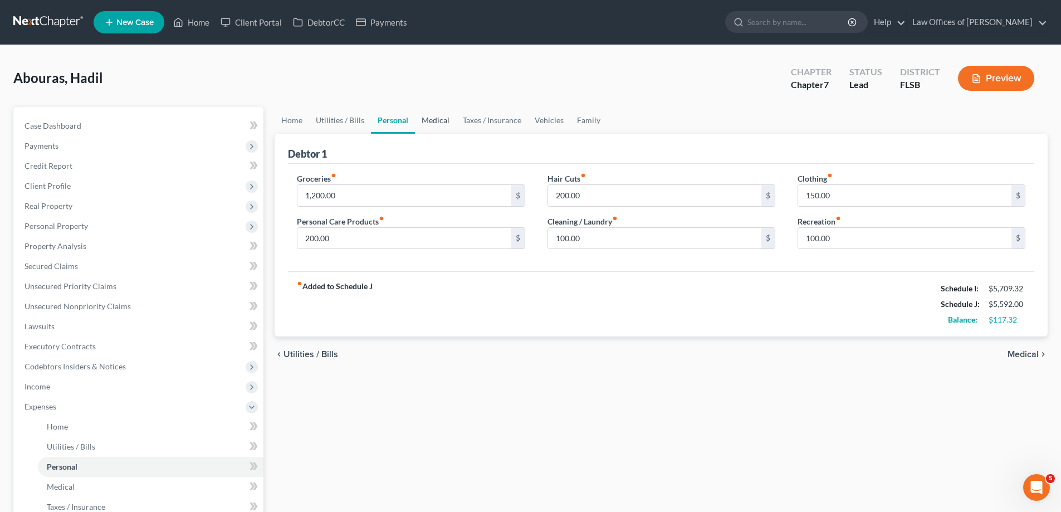
click at [438, 122] on link "Medical" at bounding box center [435, 120] width 41 height 27
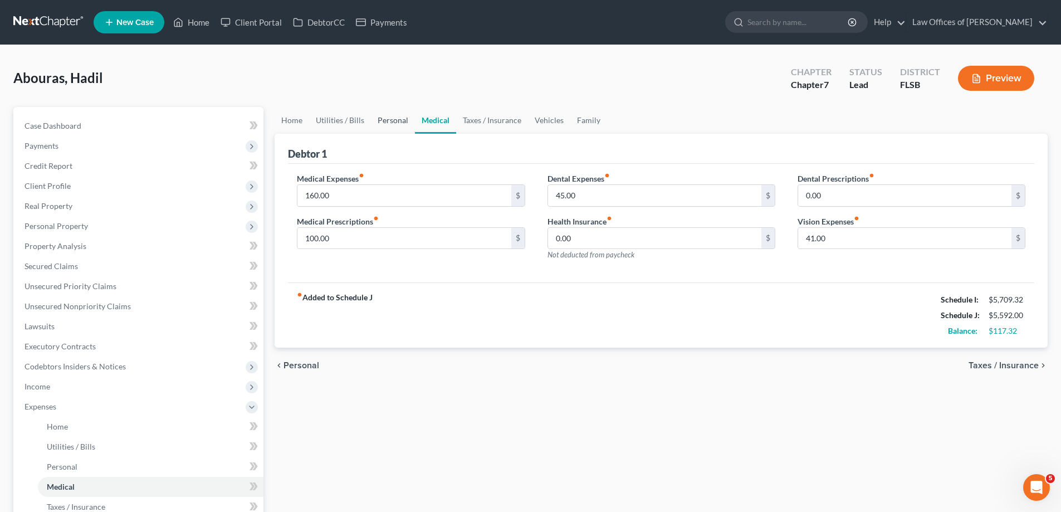
click at [392, 121] on link "Personal" at bounding box center [393, 120] width 44 height 27
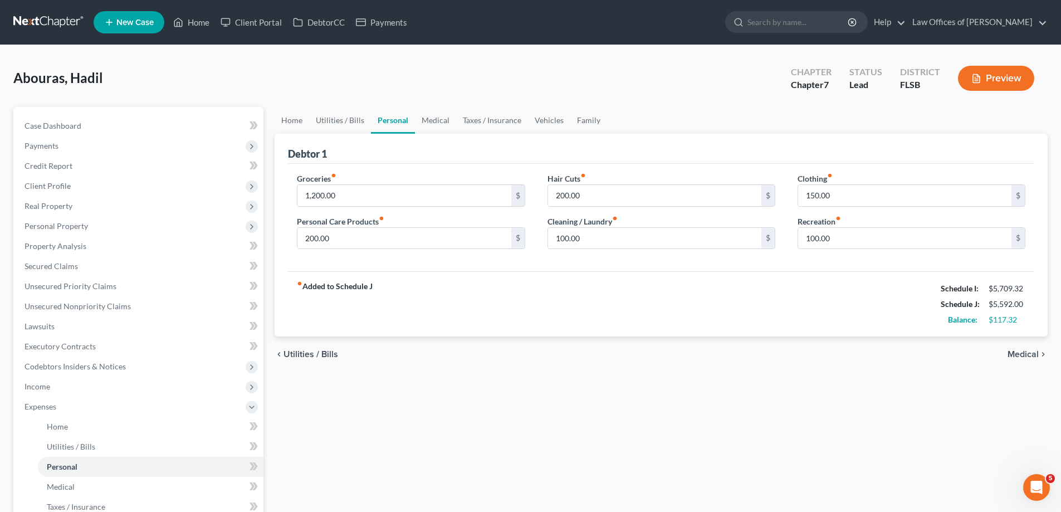
click at [721, 275] on div "fiber_manual_record Added to Schedule J Schedule I: $5,709.32 Schedule J: $5,59…" at bounding box center [661, 303] width 746 height 65
click at [289, 124] on link "Home" at bounding box center [292, 120] width 35 height 27
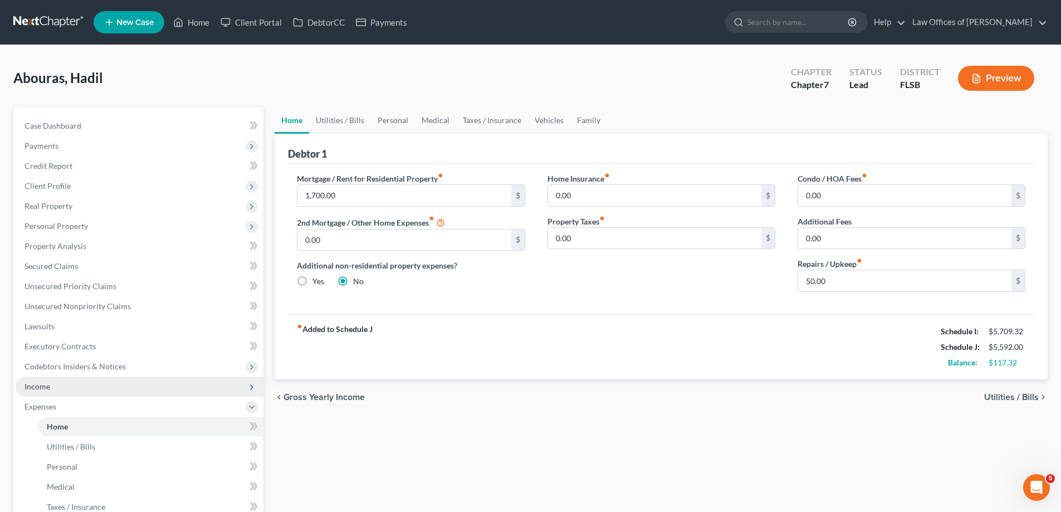
click at [48, 383] on span "Income" at bounding box center [38, 386] width 26 height 9
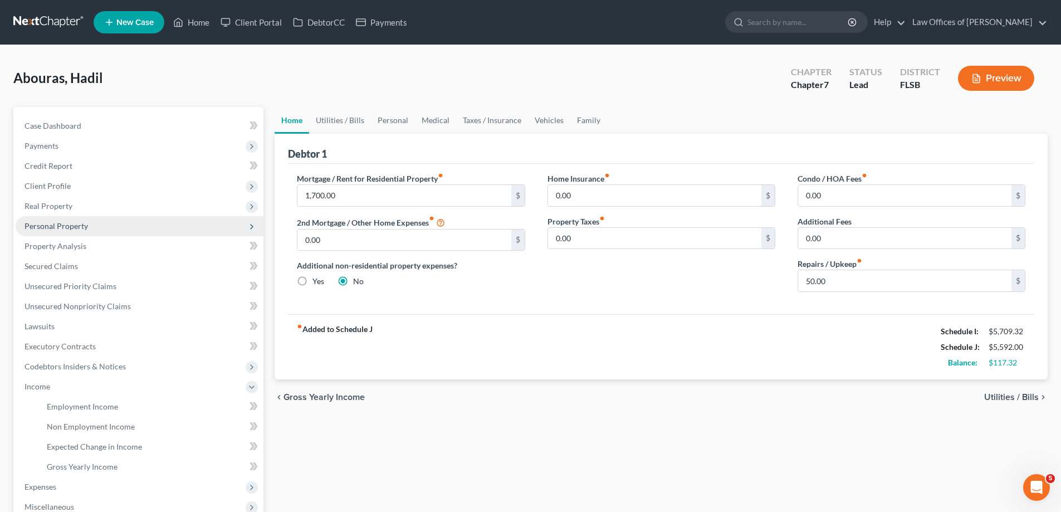
click at [68, 226] on span "Personal Property" at bounding box center [56, 225] width 63 height 9
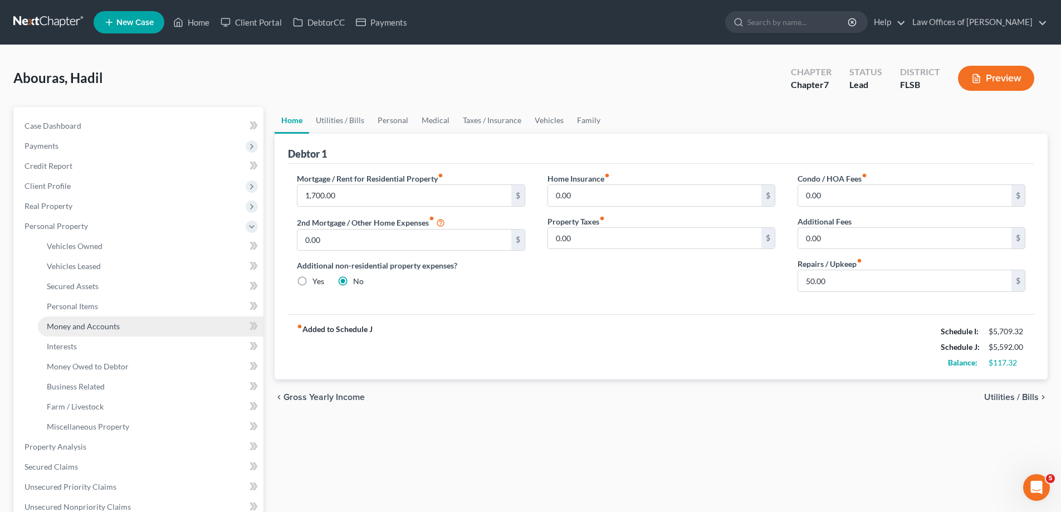
click at [88, 325] on span "Money and Accounts" at bounding box center [83, 325] width 73 height 9
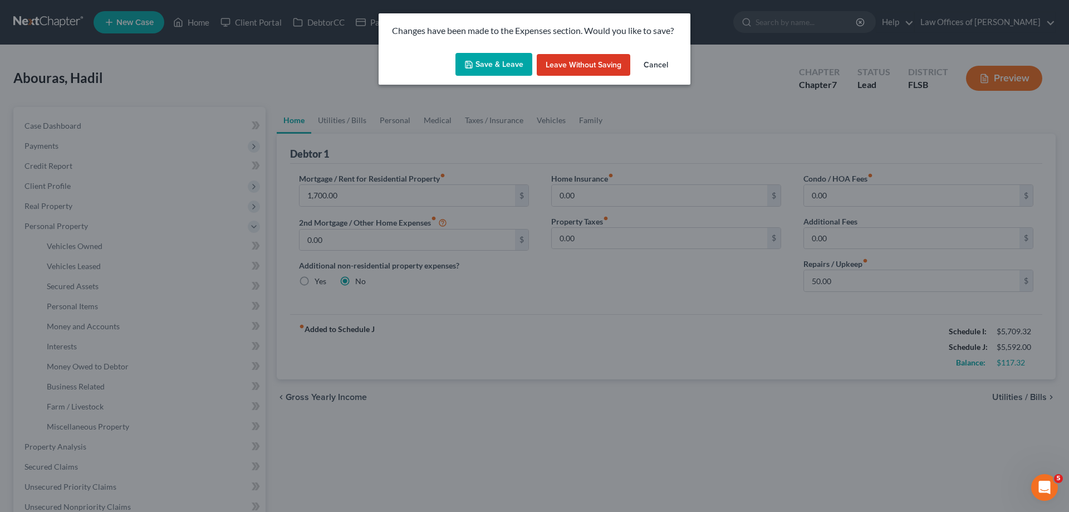
click at [486, 69] on button "Save & Leave" at bounding box center [494, 64] width 77 height 23
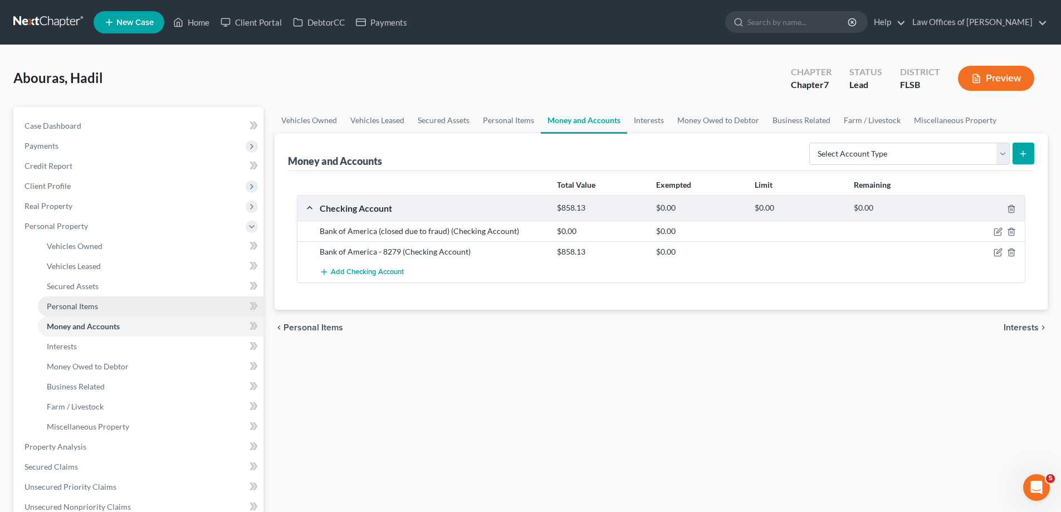
click at [67, 308] on span "Personal Items" at bounding box center [72, 305] width 51 height 9
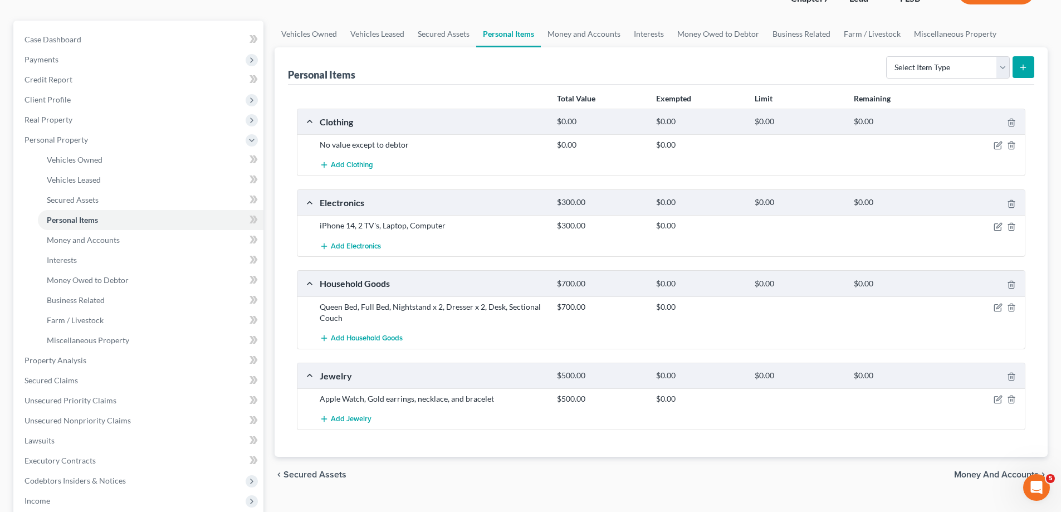
scroll to position [56, 0]
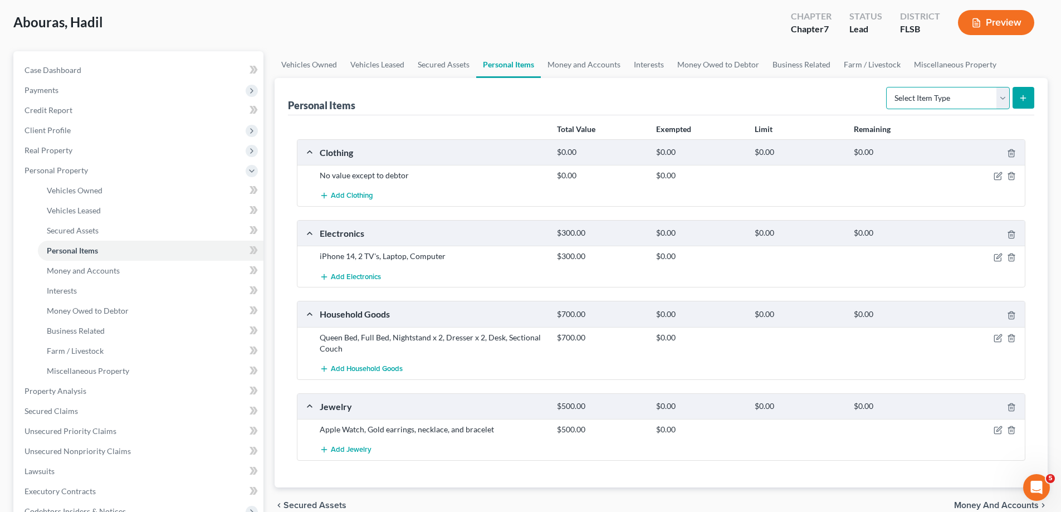
click at [999, 100] on select "Select Item Type Clothing Collectibles Of Value Electronics Firearms Household …" at bounding box center [948, 98] width 124 height 22
select select "pets"
click at [887, 87] on select "Select Item Type Clothing Collectibles Of Value Electronics Firearms Household …" at bounding box center [948, 98] width 124 height 22
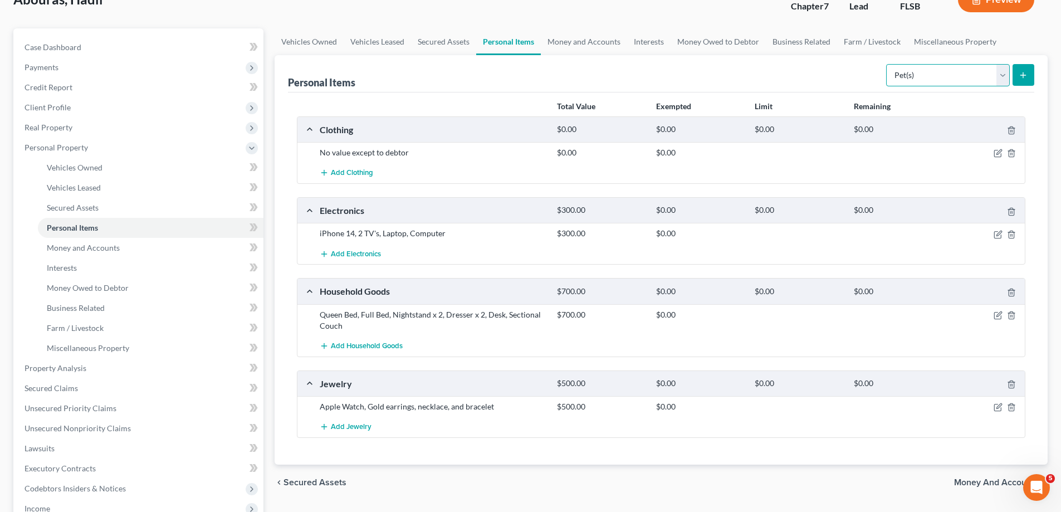
scroll to position [0, 0]
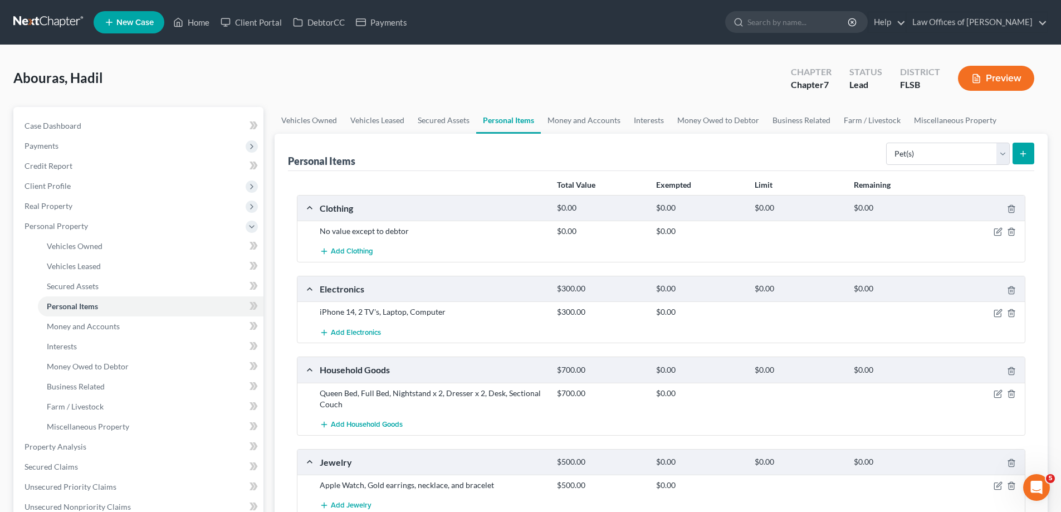
click at [1020, 153] on icon "submit" at bounding box center [1023, 153] width 9 height 9
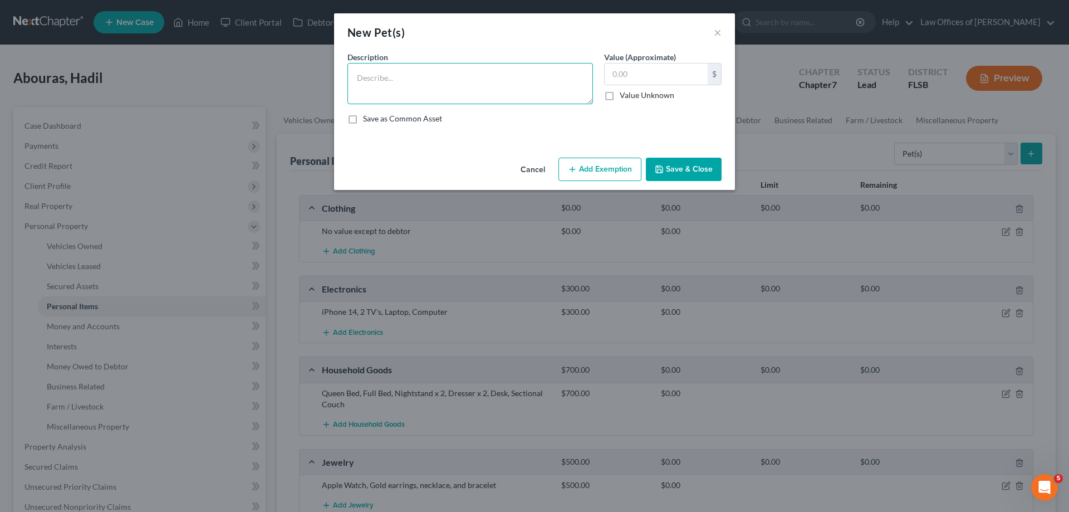
click at [421, 77] on textarea at bounding box center [471, 83] width 246 height 41
type textarea "Small dog"
click at [675, 72] on input "text" at bounding box center [656, 73] width 103 height 21
type input "0.00"
click at [688, 172] on button "Save & Close" at bounding box center [684, 169] width 76 height 23
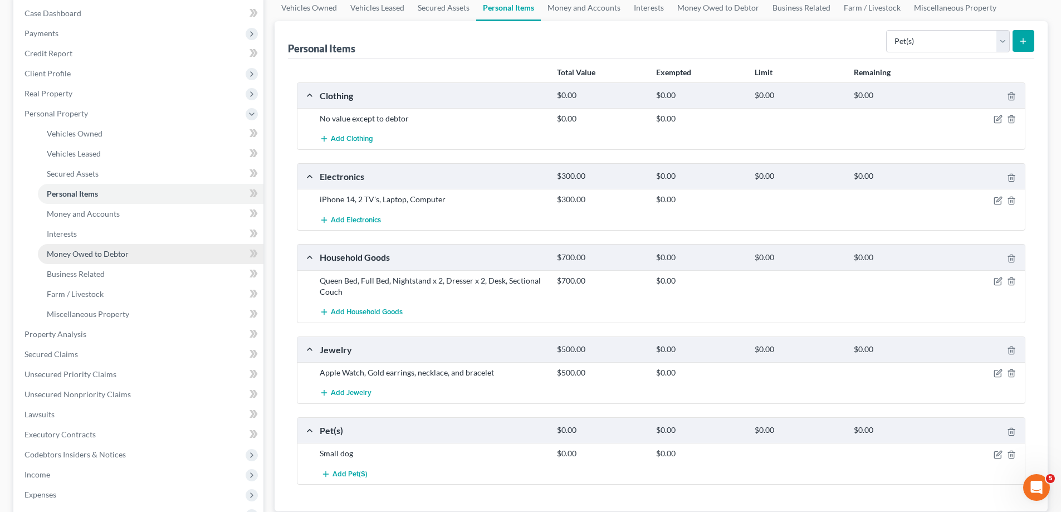
scroll to position [111, 0]
drag, startPoint x: 507, startPoint y: 282, endPoint x: 344, endPoint y: 293, distance: 163.0
click at [344, 293] on div "Queen Bed, Full Bed, Nightstand x 2, Dresser x 2, Desk, Sectional Couch" at bounding box center [432, 287] width 237 height 22
click at [695, 284] on div "$0.00" at bounding box center [700, 281] width 99 height 11
click at [998, 282] on icon "button" at bounding box center [998, 282] width 9 height 9
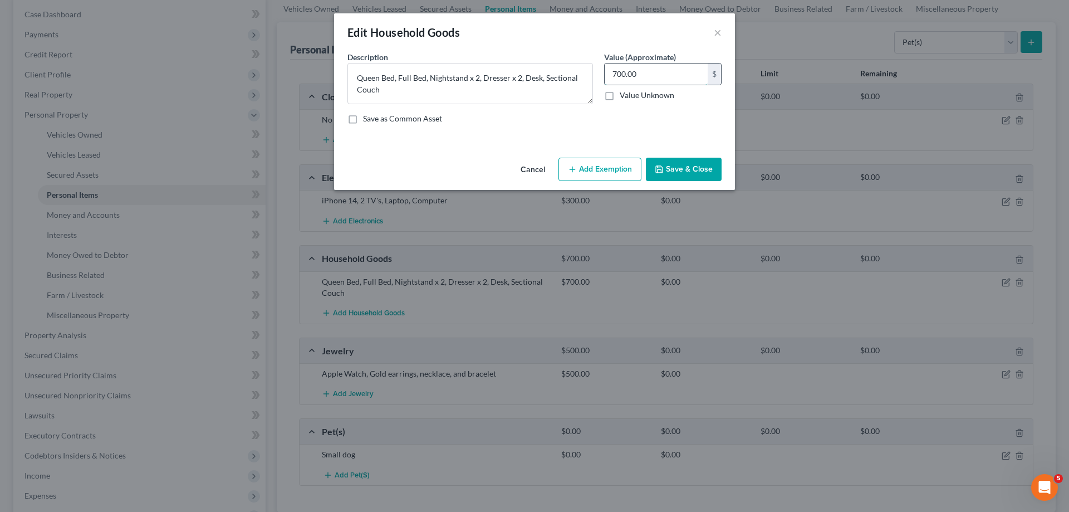
click at [642, 72] on input "700.00" at bounding box center [656, 73] width 103 height 21
type input "400.00"
click at [695, 173] on button "Save & Close" at bounding box center [684, 169] width 76 height 23
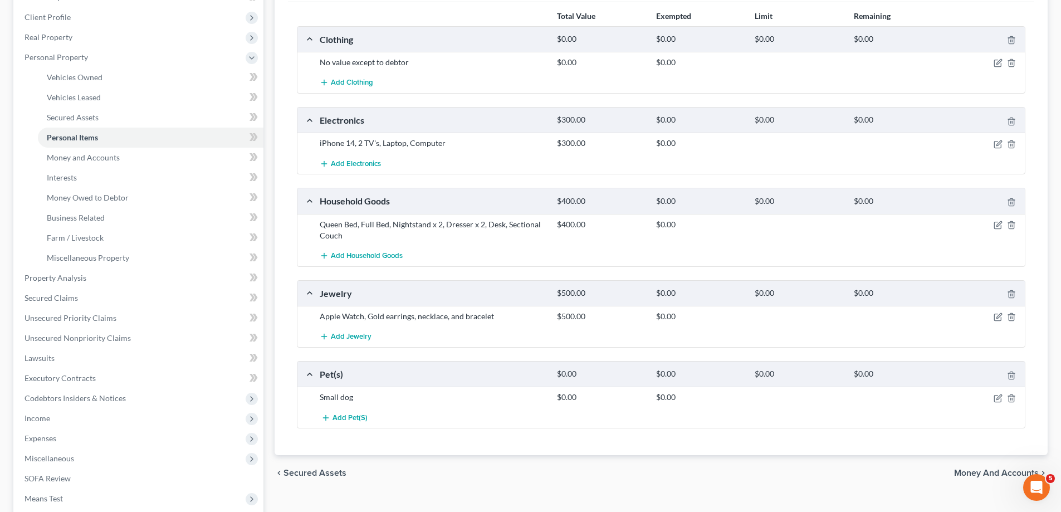
scroll to position [167, 0]
click at [998, 319] on icon "button" at bounding box center [998, 318] width 9 height 9
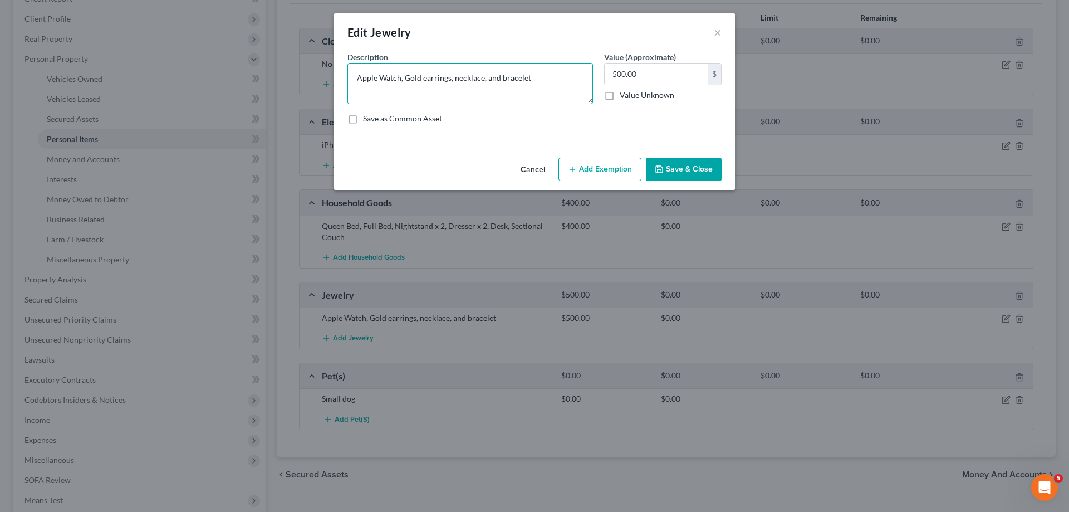
click at [356, 85] on textarea "Apple Watch, Gold earrings, necklace, and bracelet" at bounding box center [471, 83] width 246 height 41
type textarea "[DEMOGRAPHIC_DATA] Apple Watch, Gold earrings, necklace, and bracelet"
click at [692, 168] on button "Save & Close" at bounding box center [684, 169] width 76 height 23
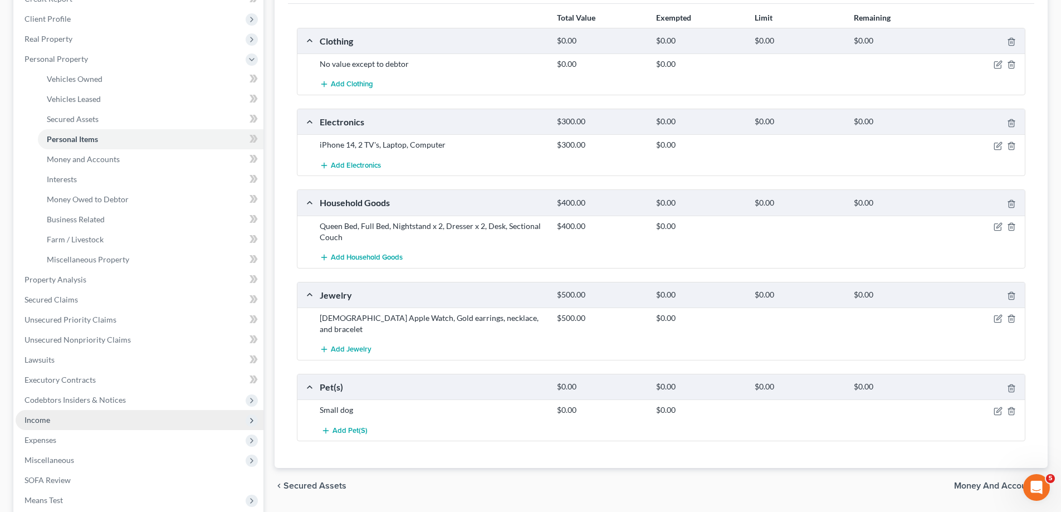
click at [72, 419] on span "Income" at bounding box center [140, 420] width 248 height 20
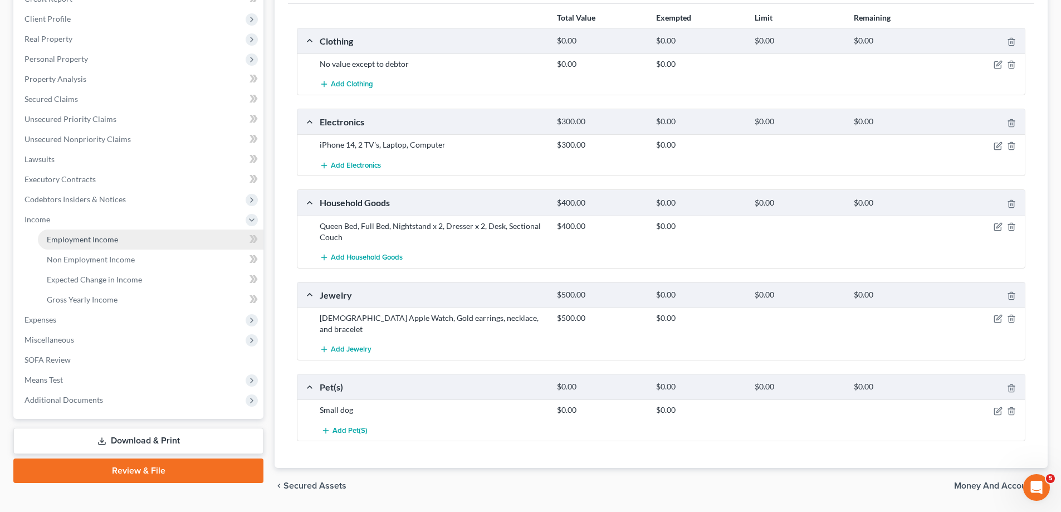
click at [116, 240] on span "Employment Income" at bounding box center [82, 238] width 71 height 9
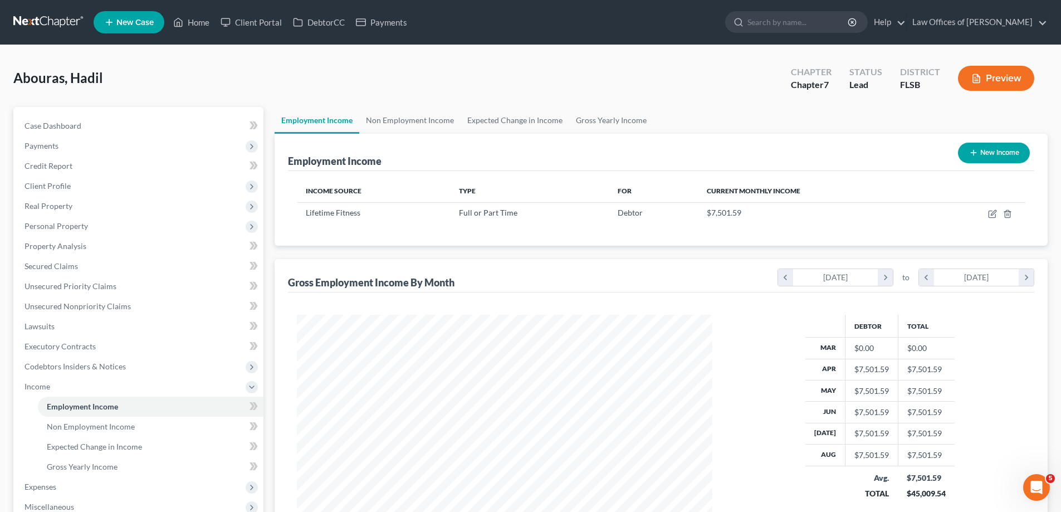
scroll to position [208, 438]
